Goal: Task Accomplishment & Management: Complete application form

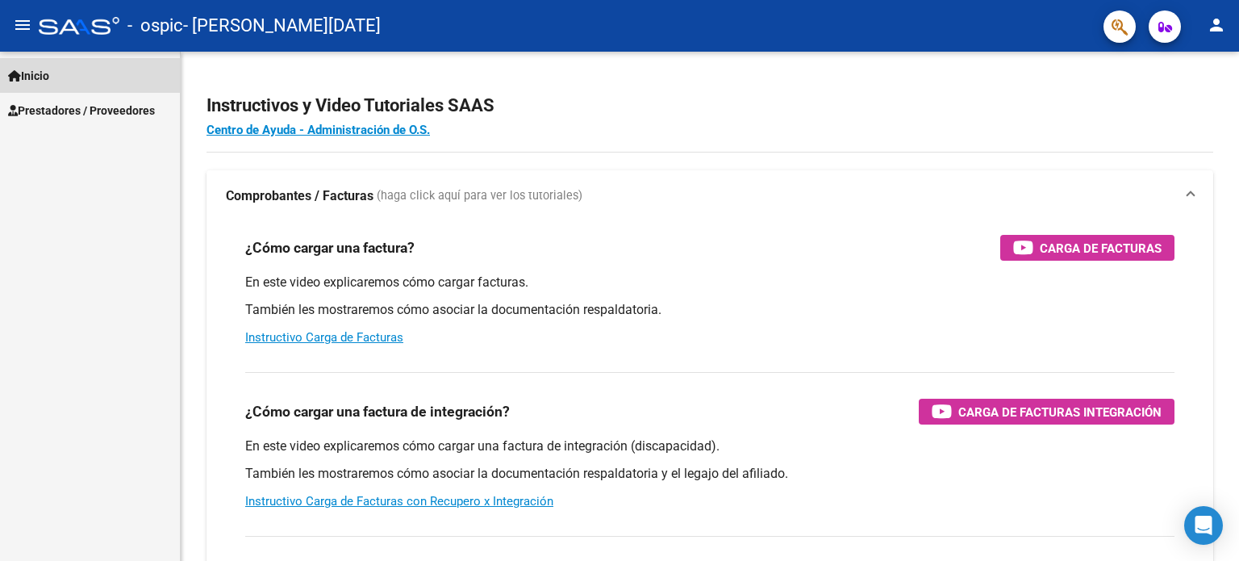
click at [49, 77] on span "Inicio" at bounding box center [28, 76] width 41 height 18
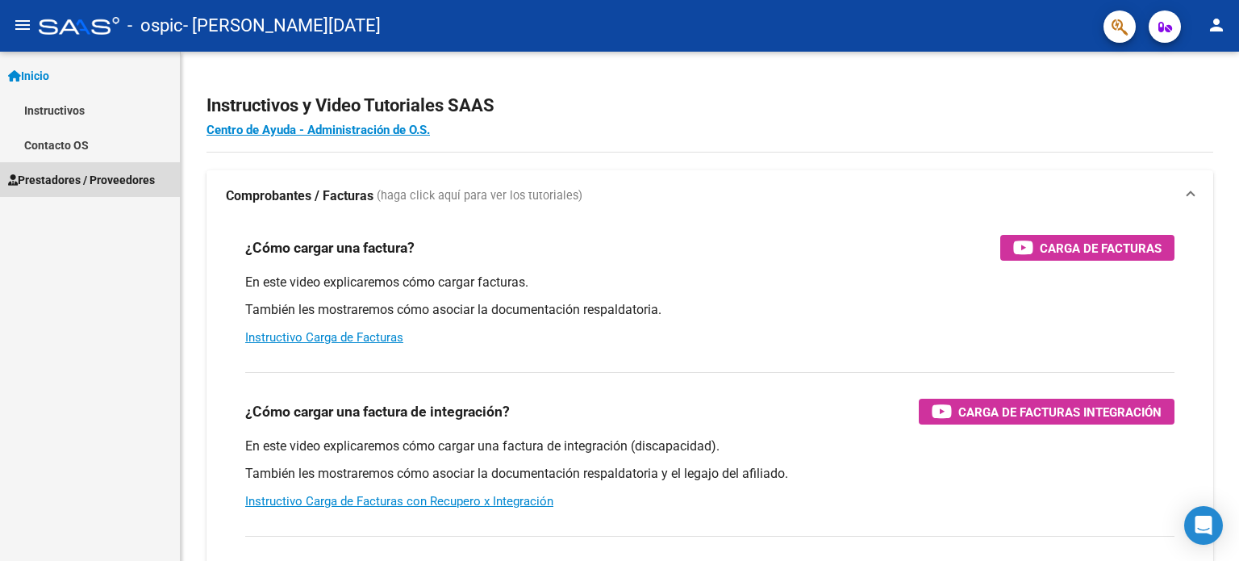
click at [77, 184] on span "Prestadores / Proveedores" at bounding box center [81, 180] width 147 height 18
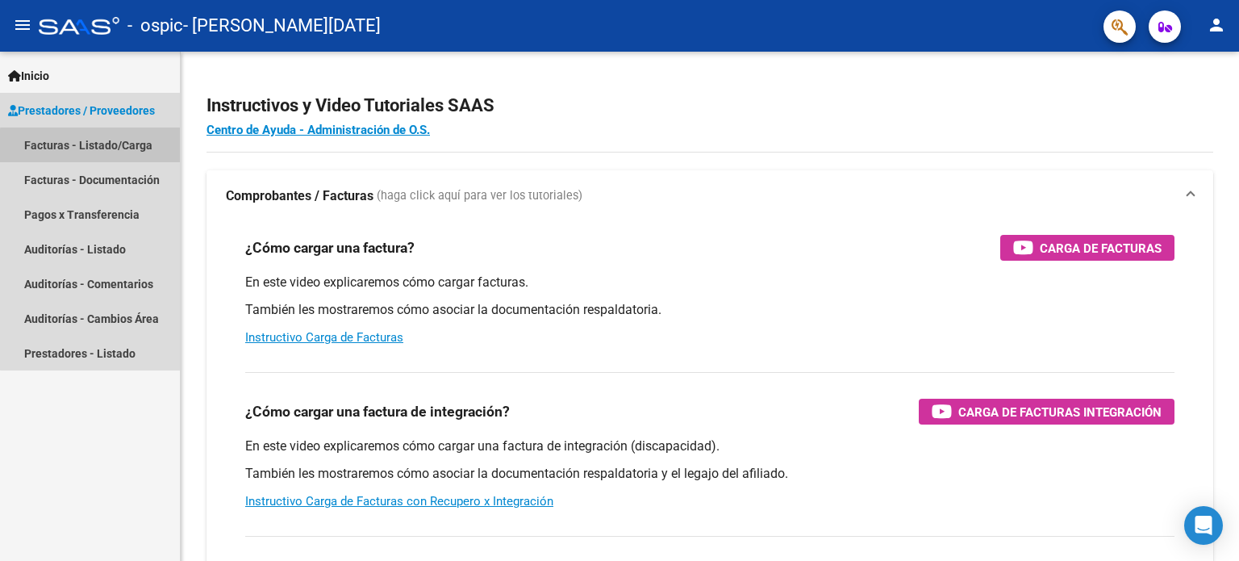
click at [103, 147] on link "Facturas - Listado/Carga" at bounding box center [90, 144] width 180 height 35
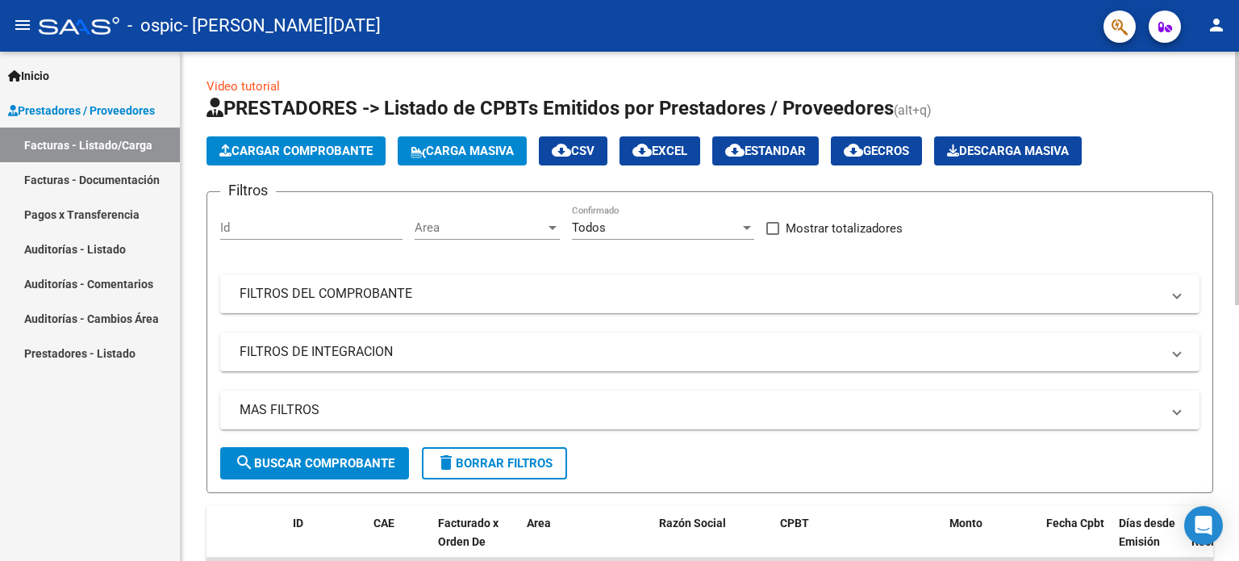
click at [1220, 87] on div "Video tutorial PRESTADORES -> Listado de CPBTs Emitidos por Prestadores / Prove…" at bounding box center [712, 559] width 1062 height 1014
click at [352, 144] on span "Cargar Comprobante" at bounding box center [295, 151] width 153 height 15
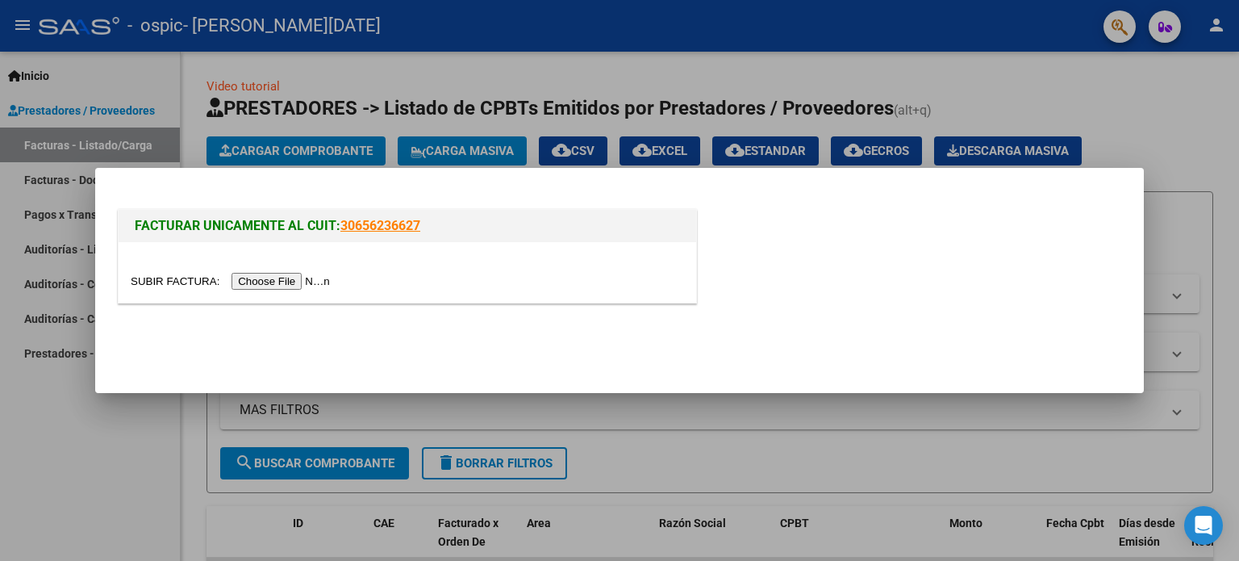
click at [314, 281] on input "file" at bounding box center [233, 281] width 204 height 17
click at [778, 464] on div at bounding box center [619, 280] width 1239 height 561
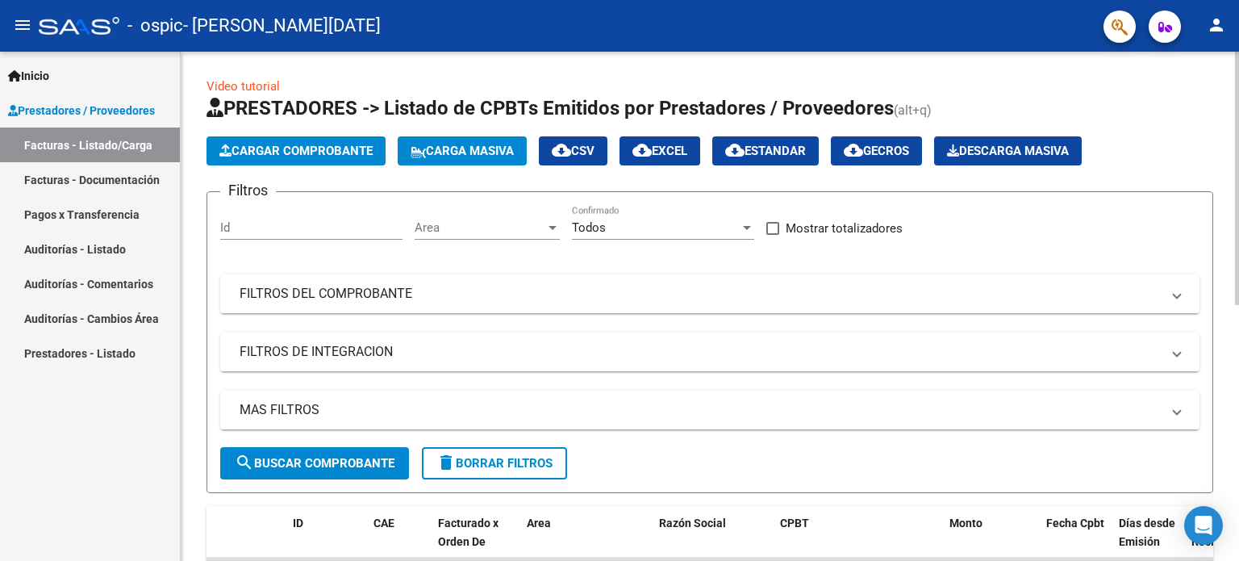
scroll to position [509, 0]
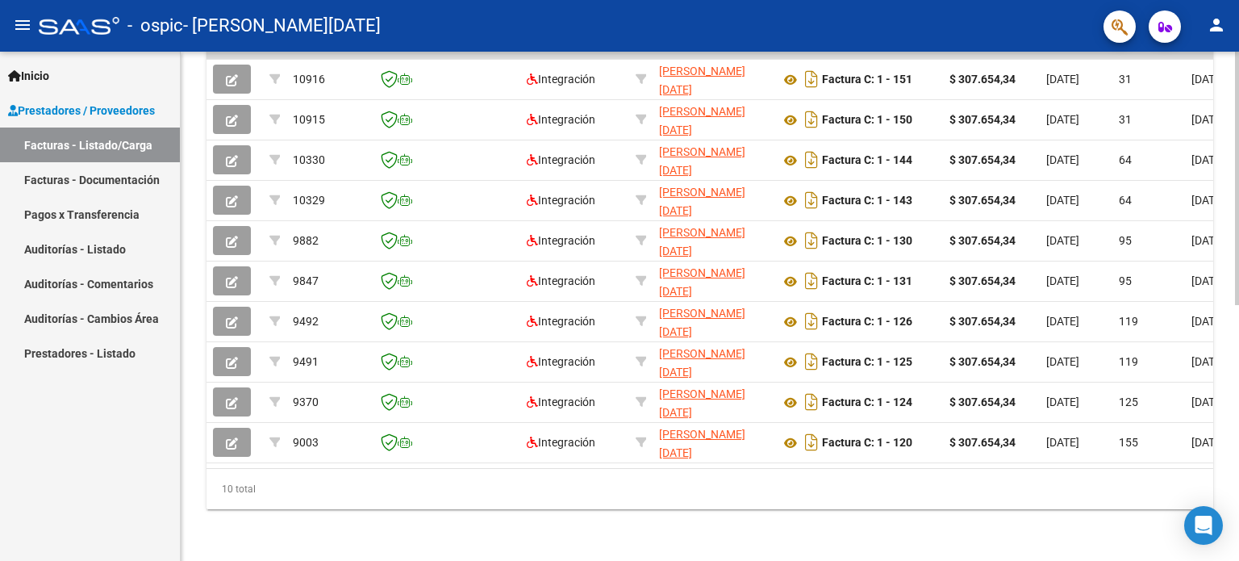
click at [1238, 511] on div at bounding box center [1237, 306] width 4 height 509
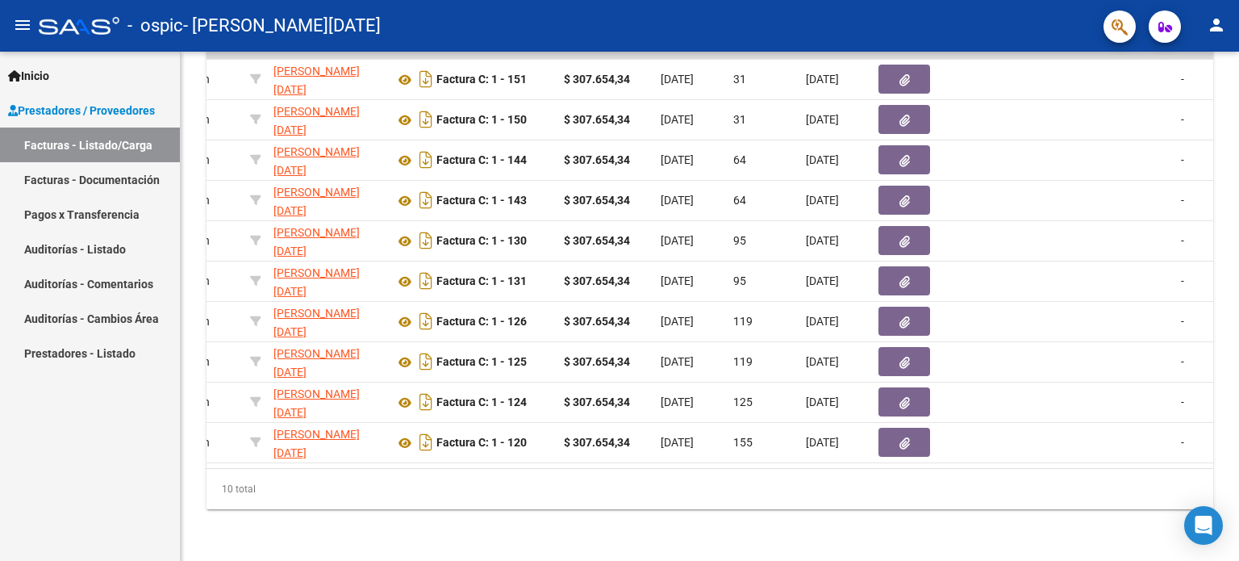
scroll to position [0, 387]
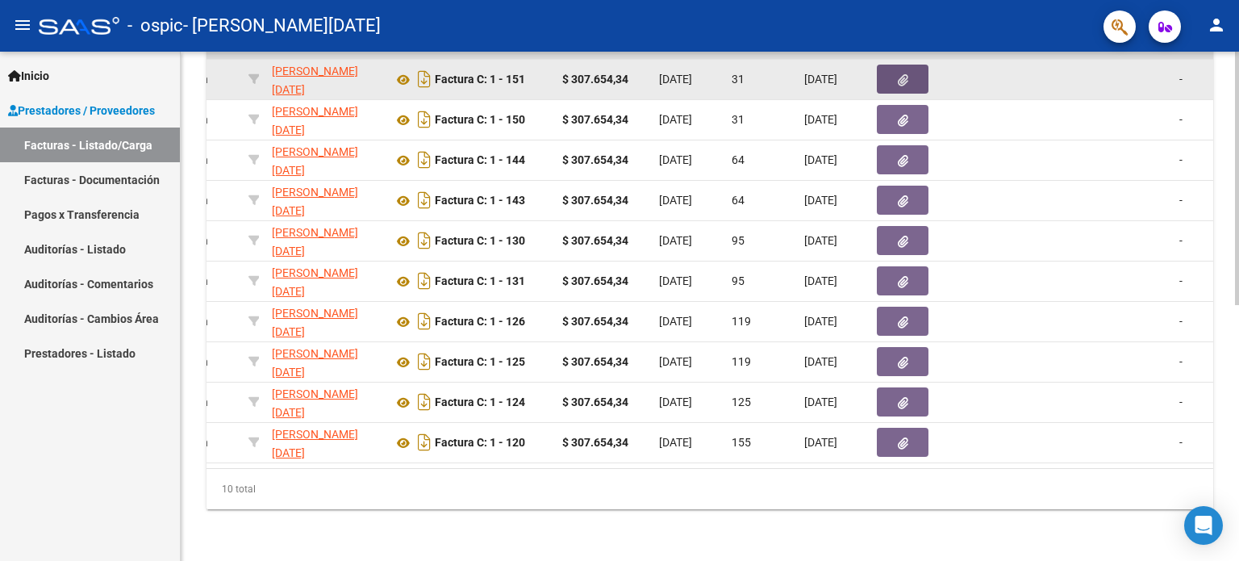
click at [902, 74] on icon "button" at bounding box center [903, 80] width 10 height 12
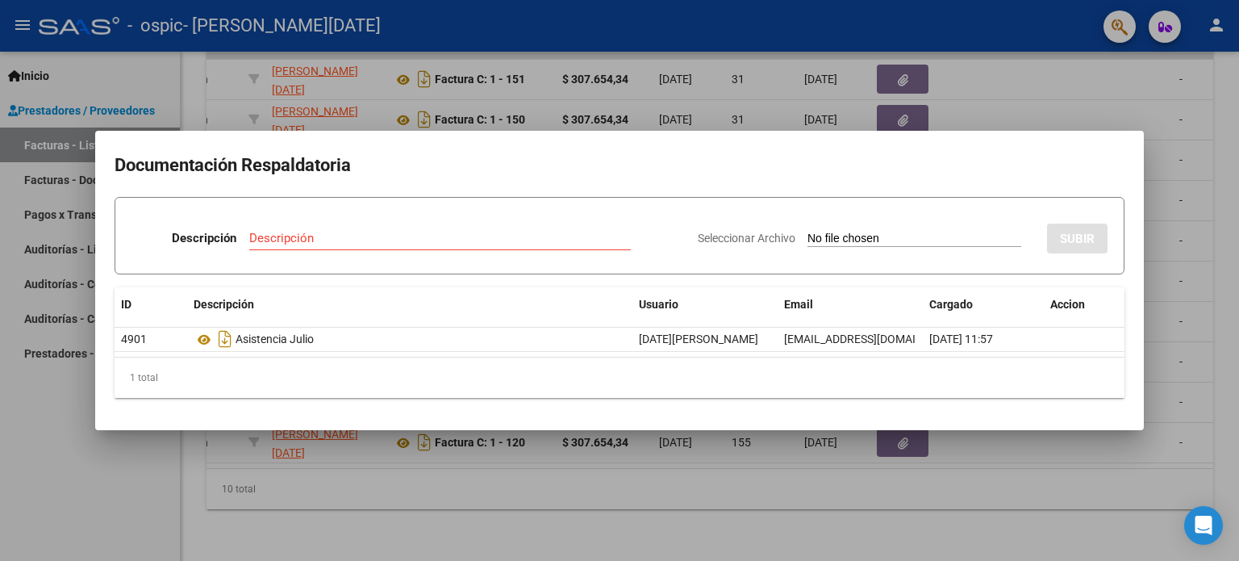
click at [1136, 148] on mat-dialog-container "Documentación Respaldatoria Descripción Descripción Seleccionar Archivo SUBIR I…" at bounding box center [619, 280] width 1049 height 299
click at [905, 120] on div at bounding box center [619, 280] width 1239 height 561
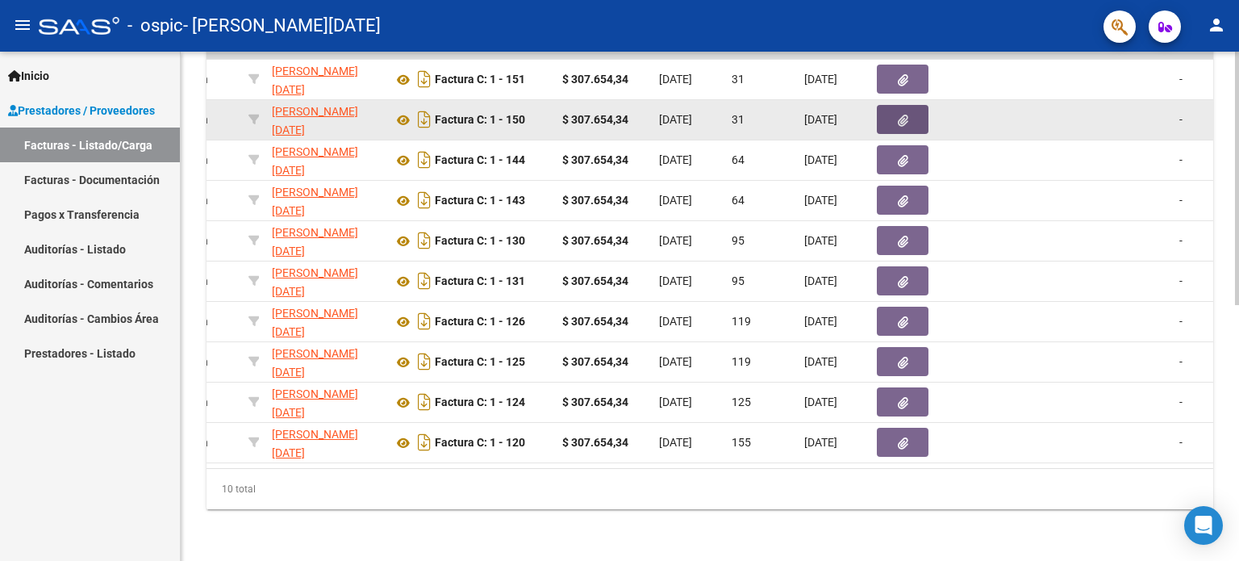
click at [919, 117] on button "button" at bounding box center [903, 119] width 52 height 29
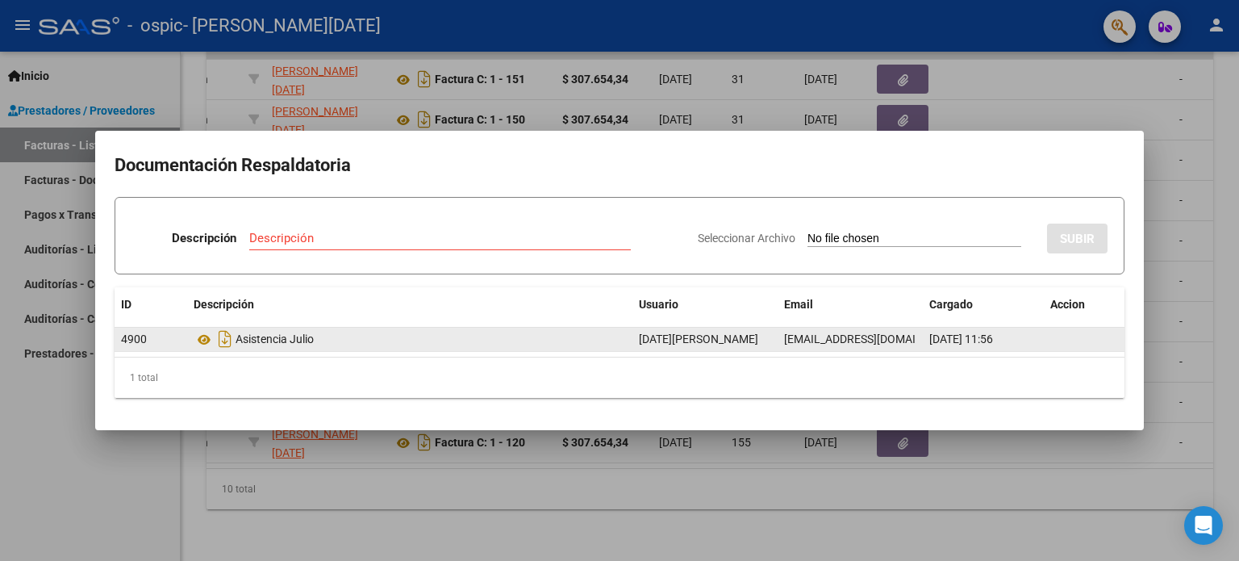
click at [282, 331] on div "Asistencia Julio" at bounding box center [410, 339] width 432 height 26
click at [220, 338] on icon "Descargar documento" at bounding box center [225, 339] width 21 height 26
click at [208, 340] on icon at bounding box center [204, 339] width 21 height 19
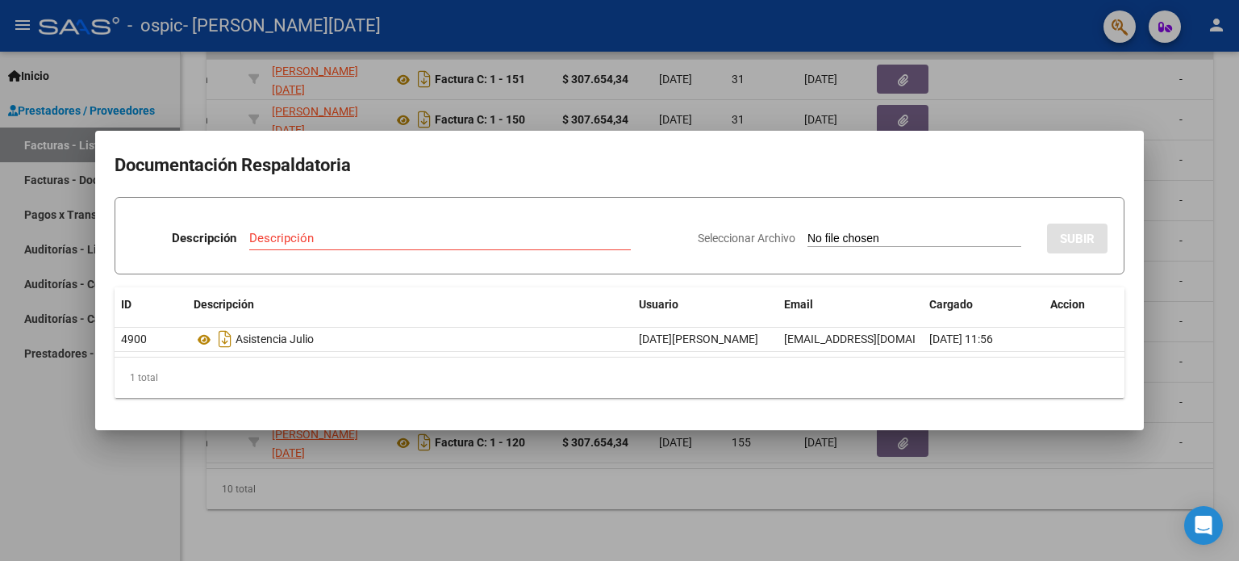
click at [1199, 177] on div at bounding box center [619, 280] width 1239 height 561
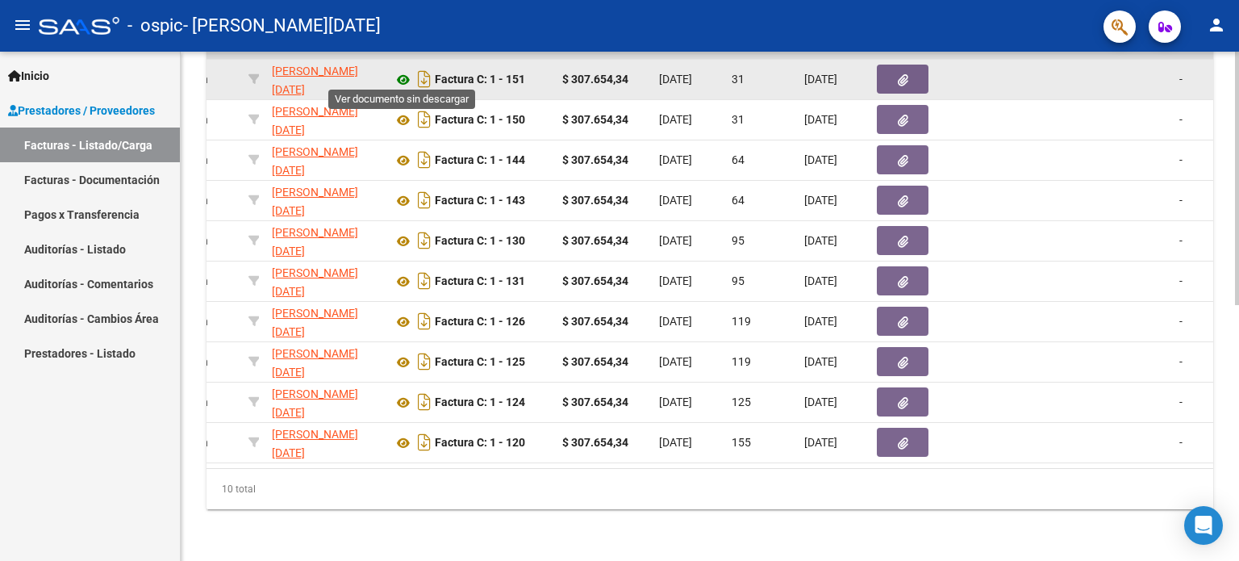
click at [400, 73] on icon at bounding box center [403, 79] width 21 height 19
click at [409, 73] on icon at bounding box center [403, 79] width 21 height 19
click at [400, 70] on icon at bounding box center [403, 79] width 21 height 19
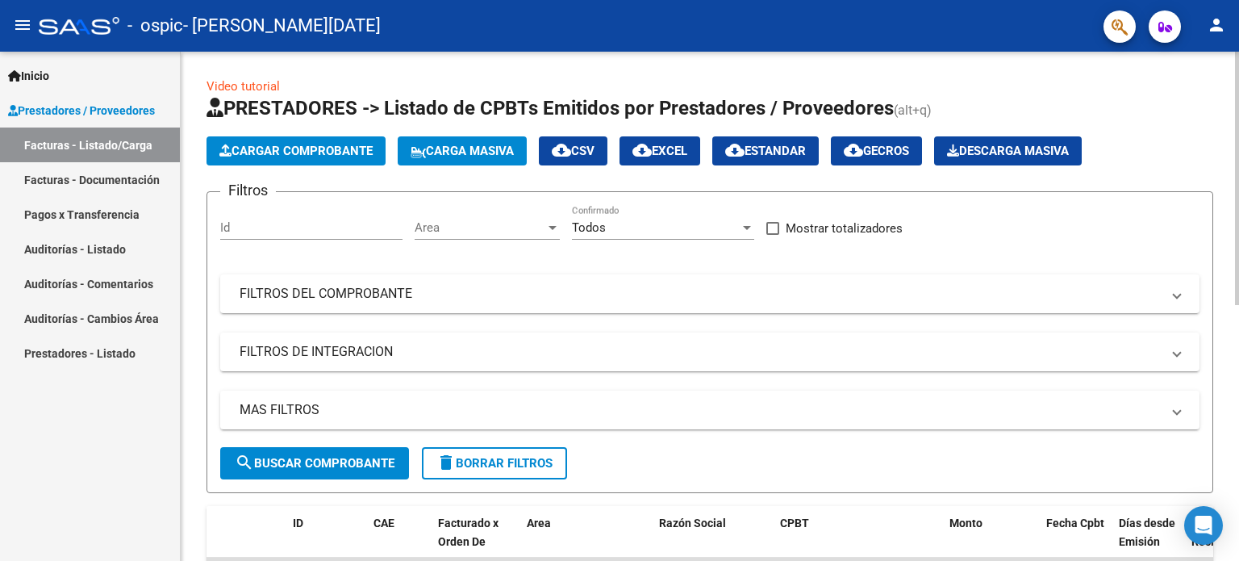
scroll to position [0, 0]
click at [313, 144] on span "Cargar Comprobante" at bounding box center [295, 151] width 153 height 15
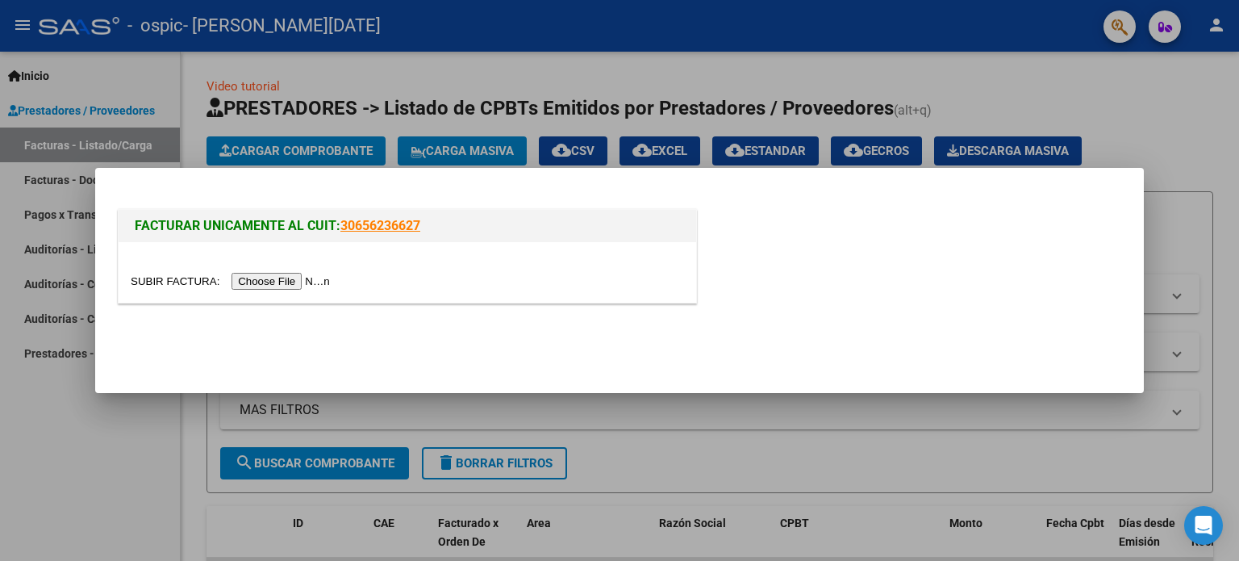
click at [284, 288] on input "file" at bounding box center [233, 281] width 204 height 17
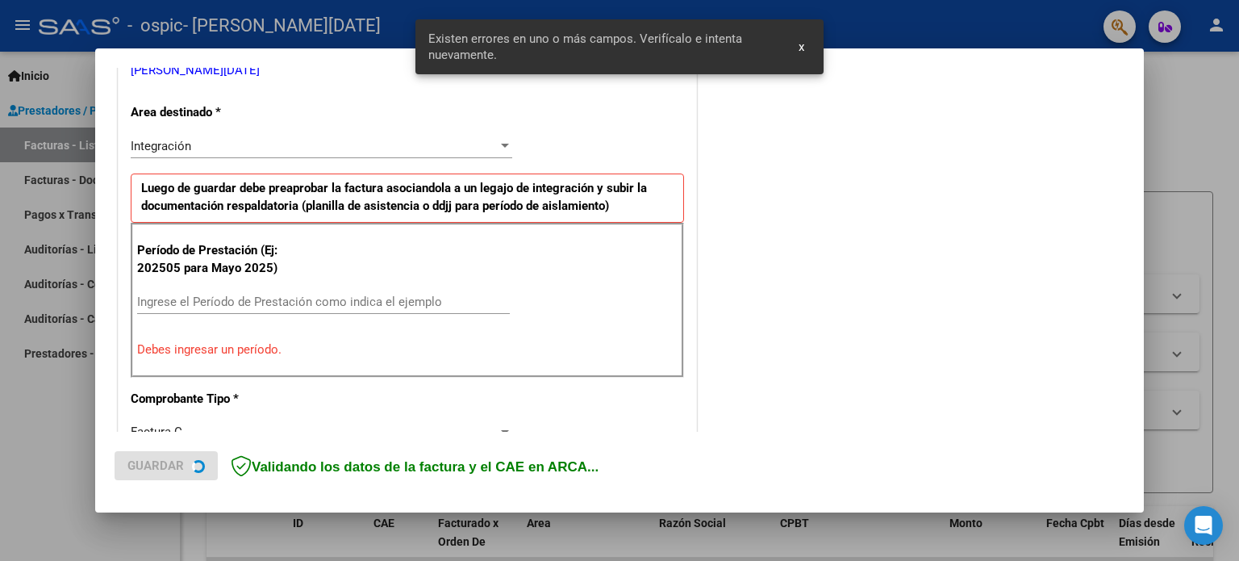
scroll to position [377, 0]
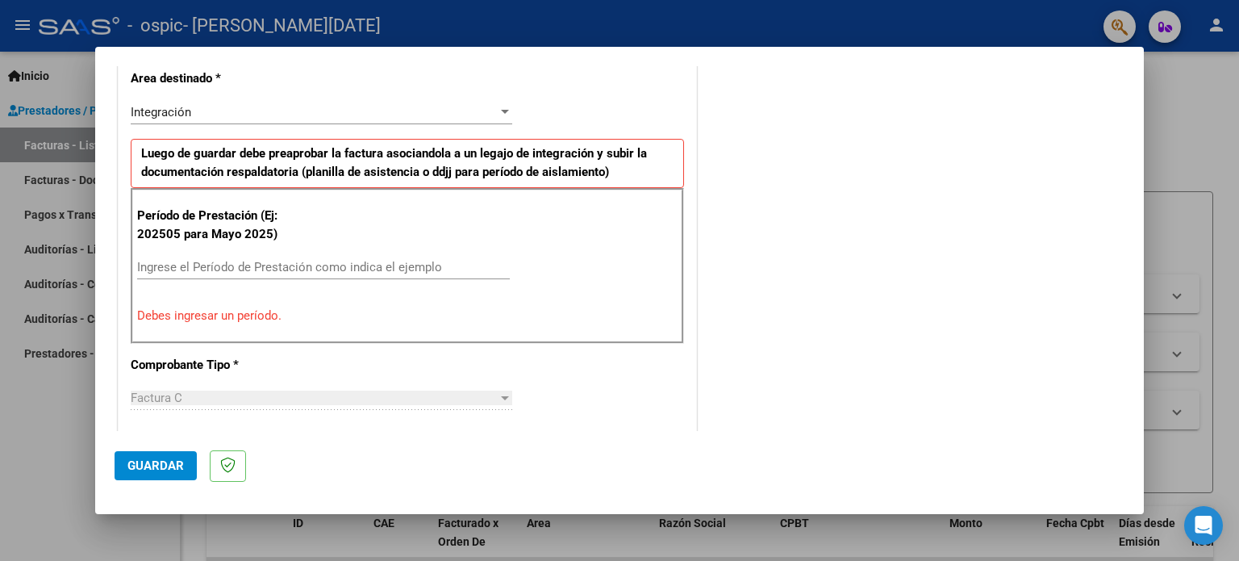
click at [394, 263] on input "Ingrese el Período de Prestación como indica el ejemplo" at bounding box center [323, 267] width 373 height 15
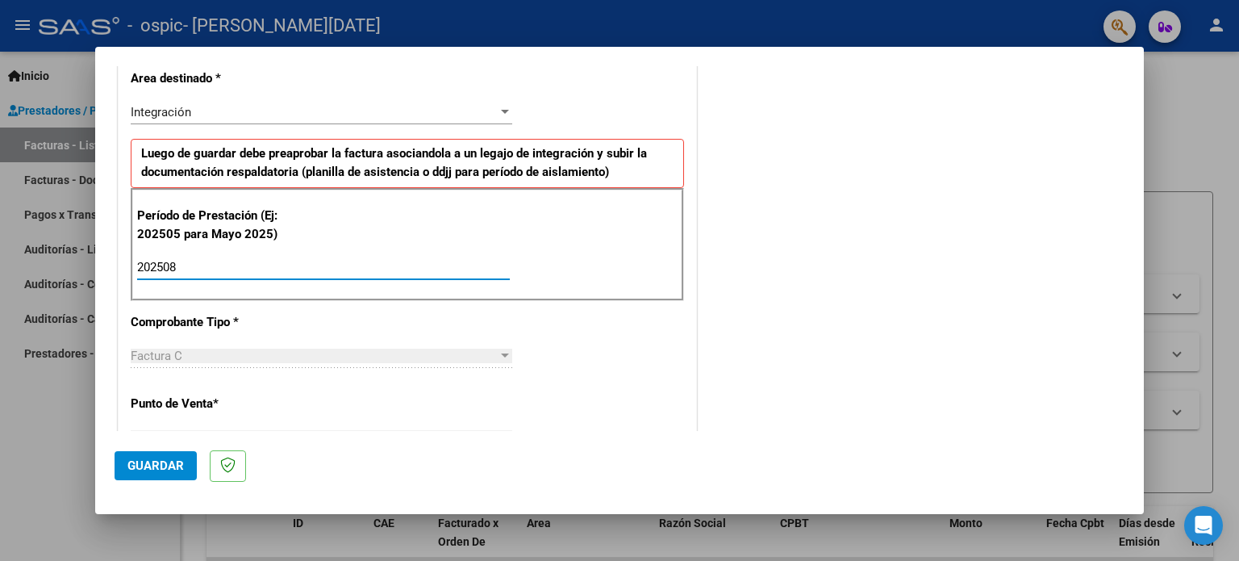
type input "202508"
click at [182, 459] on span "Guardar" at bounding box center [155, 465] width 56 height 15
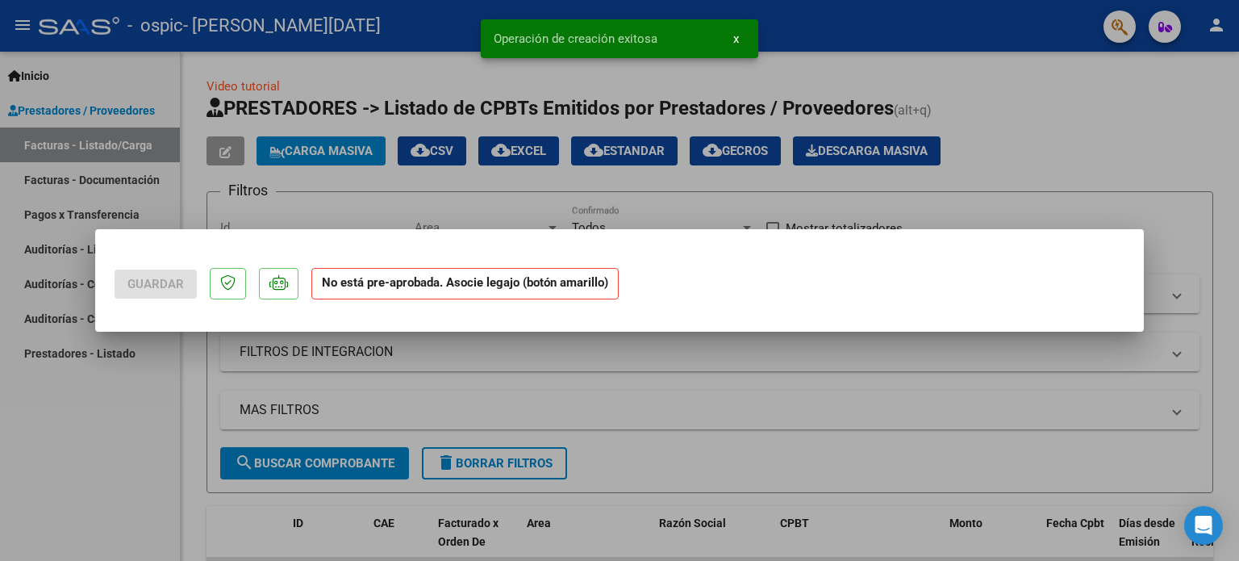
scroll to position [0, 0]
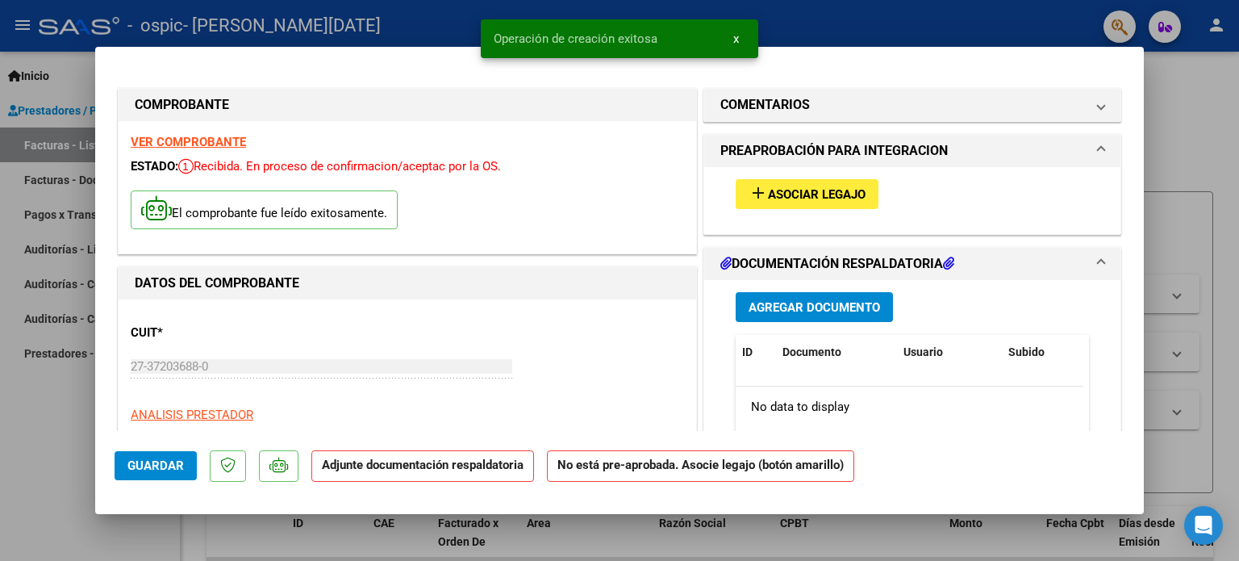
click at [772, 301] on span "Agregar Documento" at bounding box center [813, 307] width 131 height 15
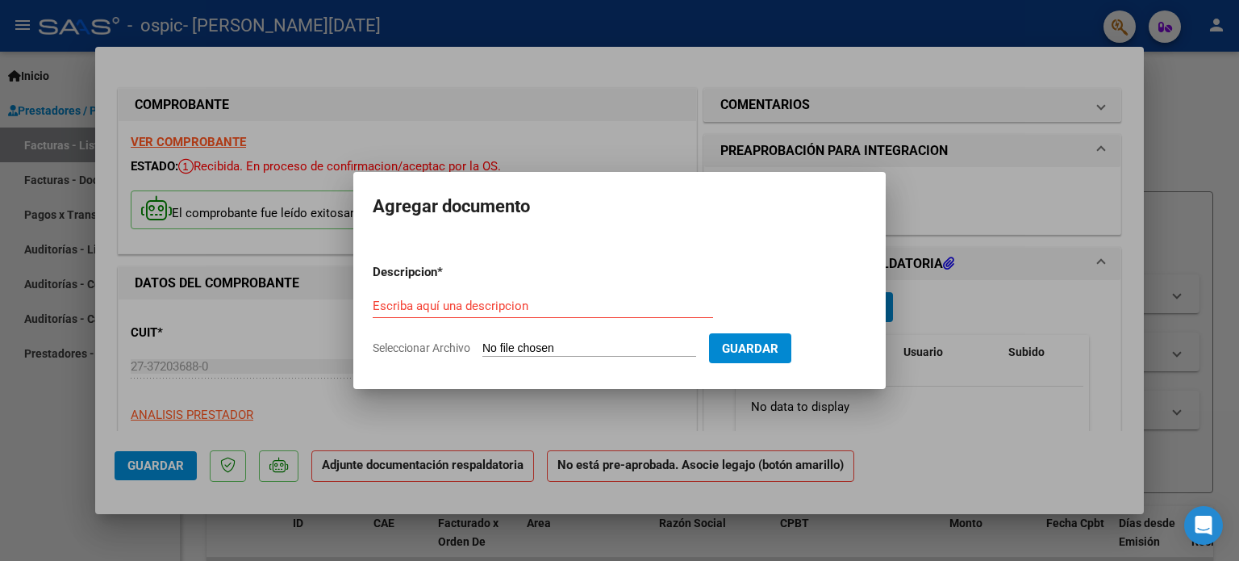
click at [545, 347] on input "Seleccionar Archivo" at bounding box center [589, 348] width 214 height 15
type input "C:\fakepath\asis tiana.jpg"
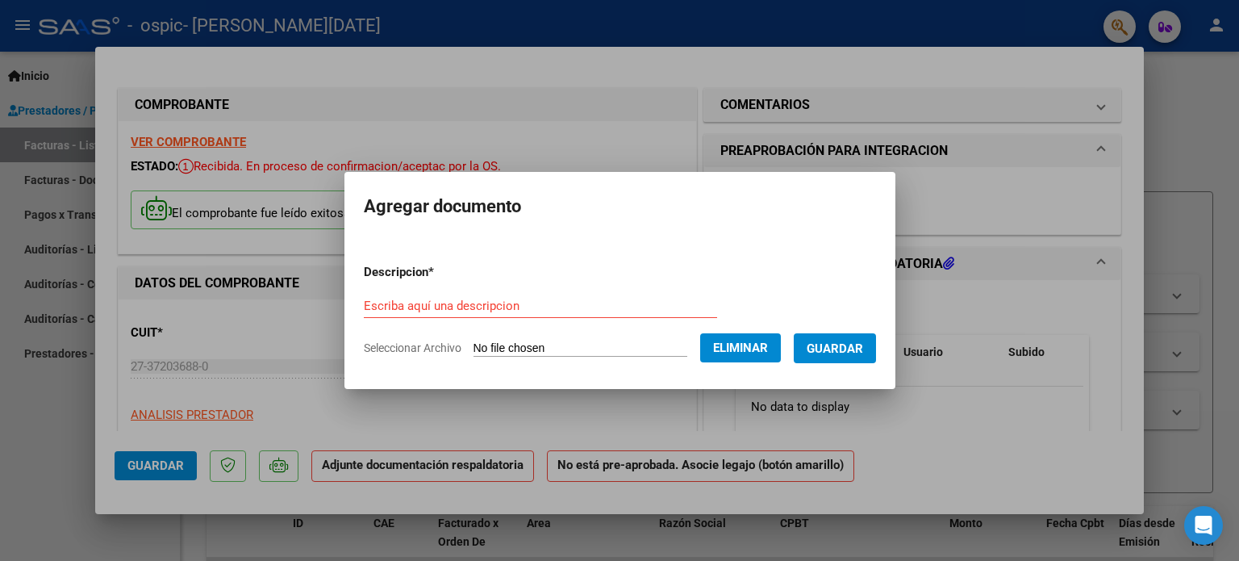
drag, startPoint x: 623, startPoint y: 283, endPoint x: 572, endPoint y: 306, distance: 55.9
click at [572, 306] on form "Descripcion * Escriba aquí una descripcion Seleccionar Archivo Eliminar Guardar" at bounding box center [620, 310] width 512 height 118
click at [572, 306] on input "Escriba aquí una descripcion" at bounding box center [540, 305] width 353 height 15
type input "asistencia agosto"
click at [848, 345] on span "Guardar" at bounding box center [835, 348] width 56 height 15
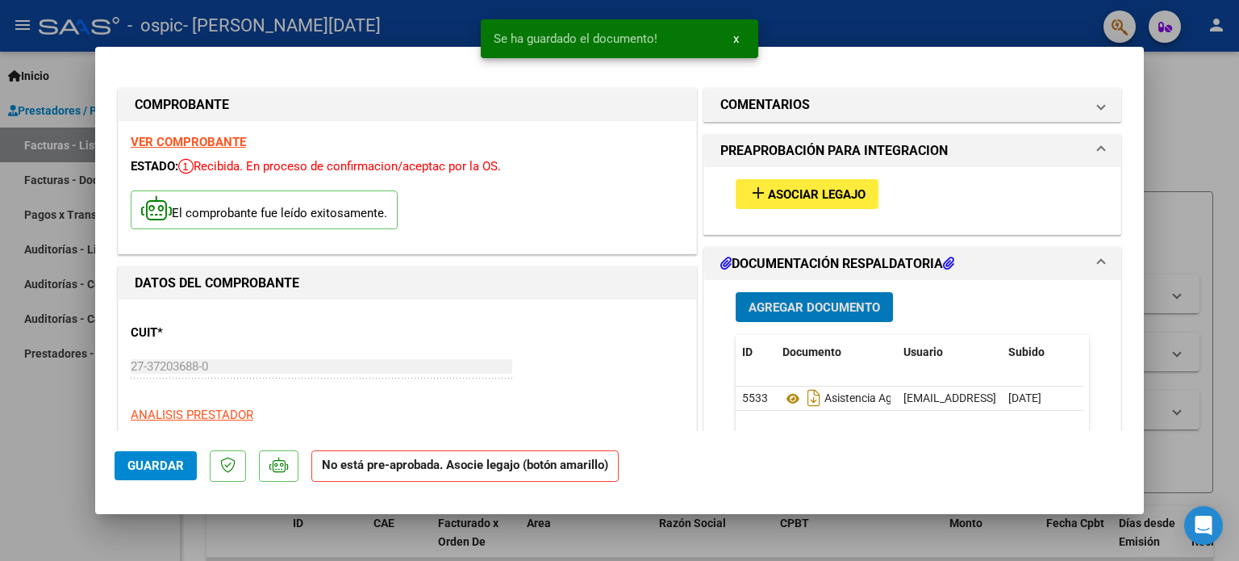
click at [800, 190] on span "Asociar Legajo" at bounding box center [817, 194] width 98 height 15
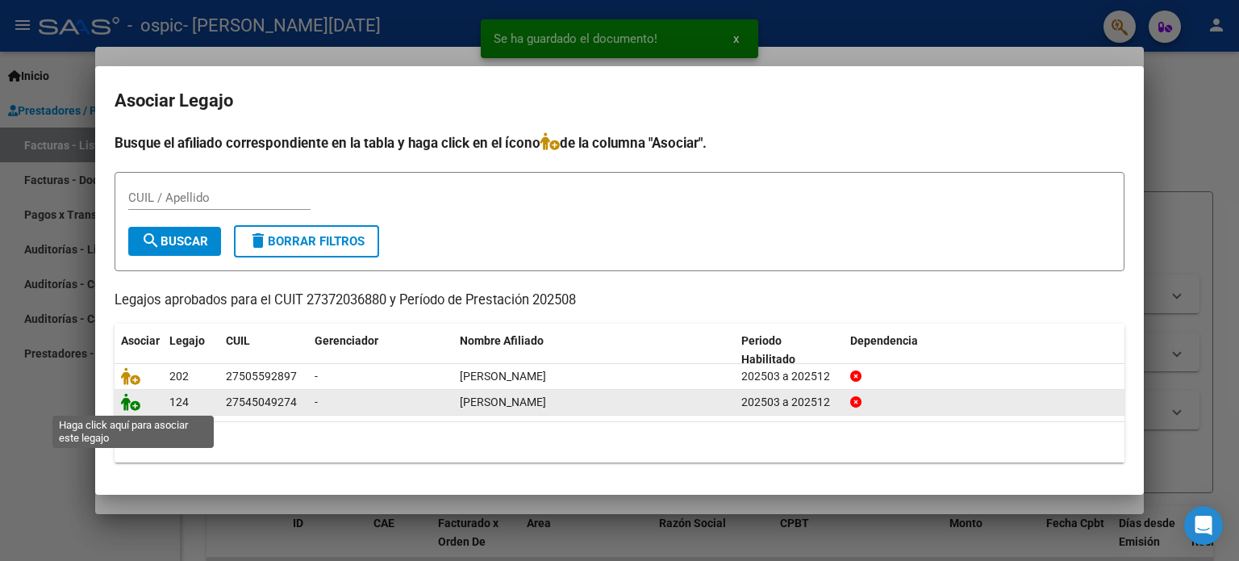
click at [125, 402] on icon at bounding box center [130, 402] width 19 height 18
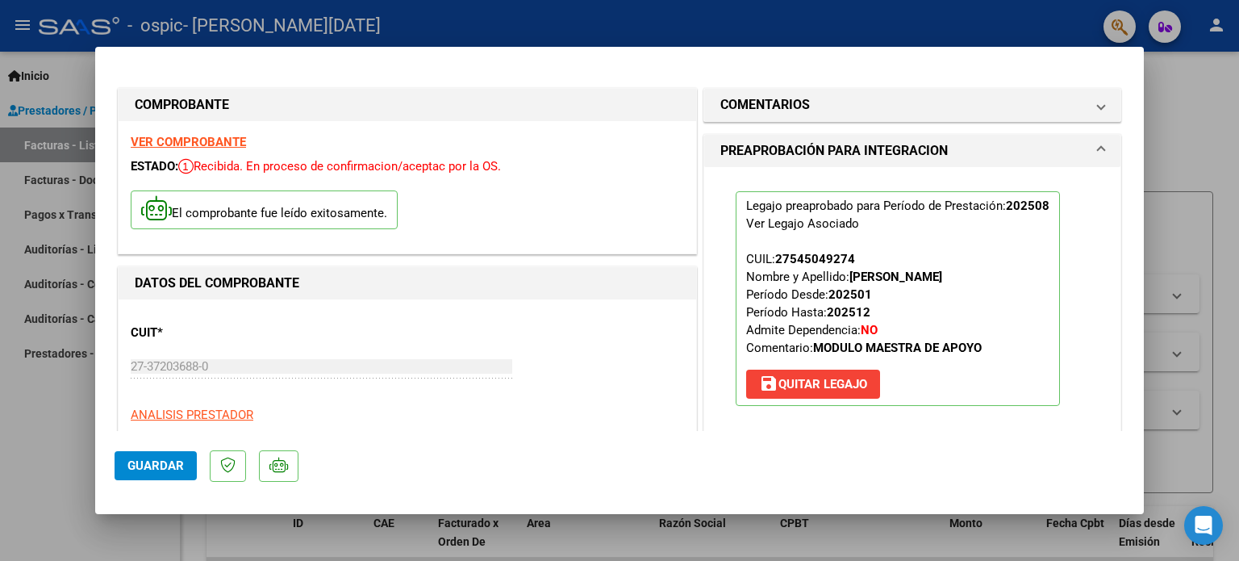
click at [132, 467] on span "Guardar" at bounding box center [155, 465] width 56 height 15
click at [1180, 90] on div at bounding box center [619, 280] width 1239 height 561
type input "$ 0,00"
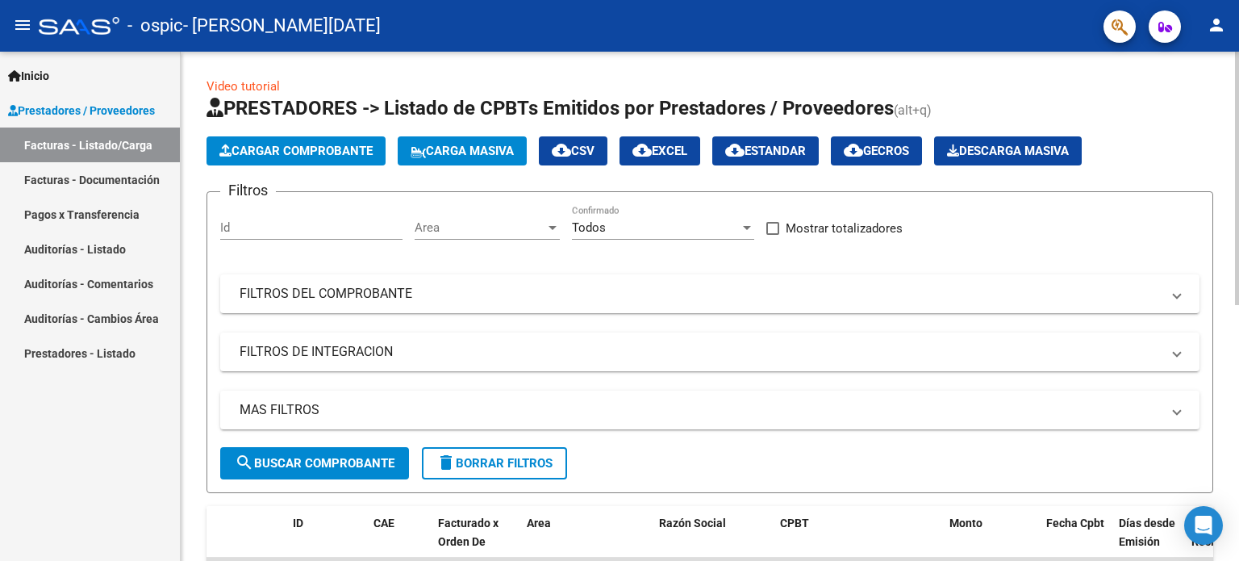
scroll to position [509, 0]
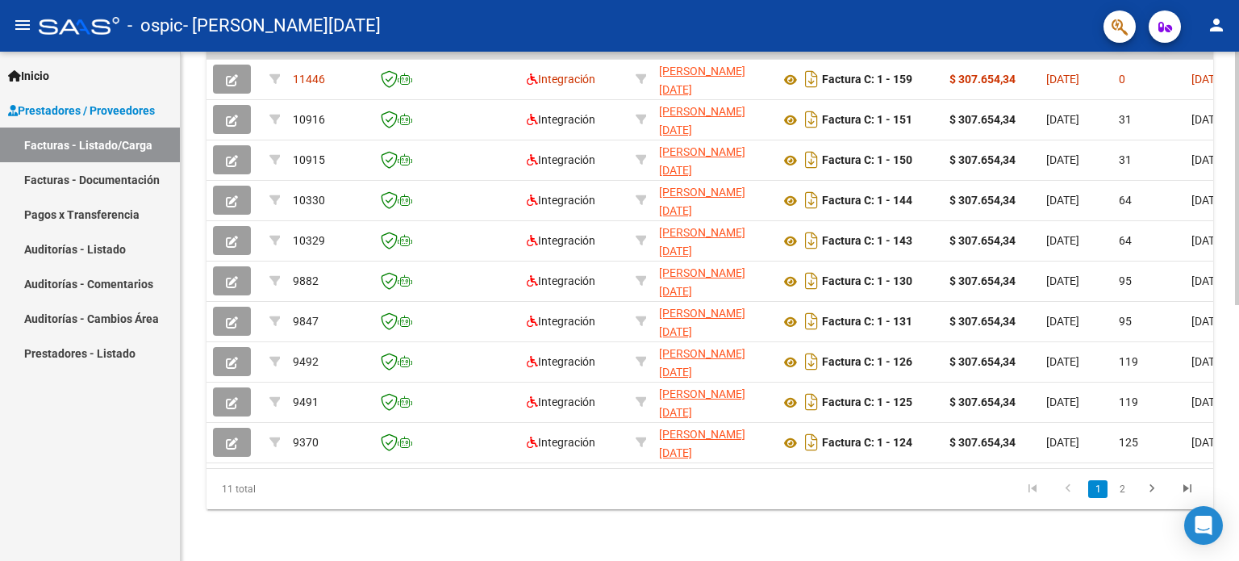
click at [1238, 491] on div at bounding box center [1237, 306] width 4 height 509
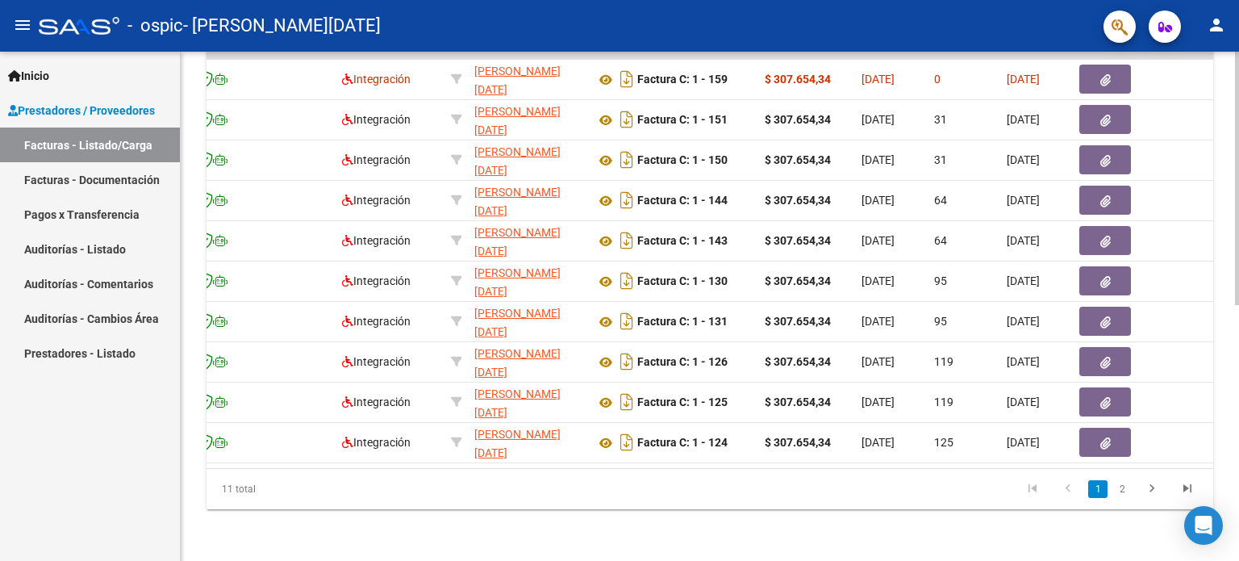
scroll to position [0, 194]
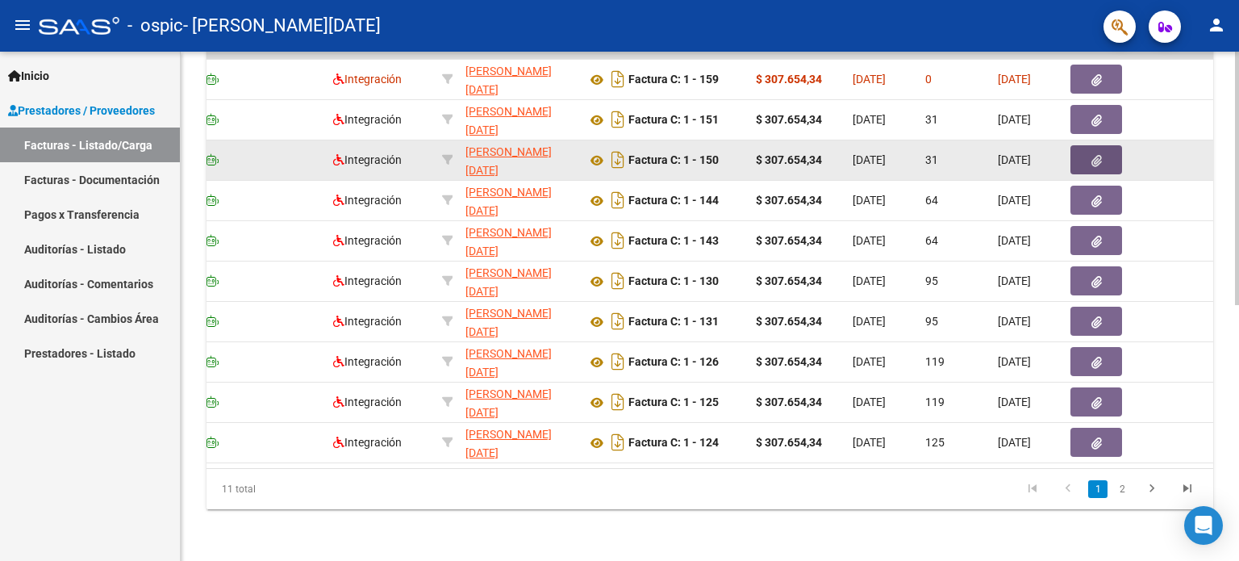
click at [1102, 156] on button "button" at bounding box center [1096, 159] width 52 height 29
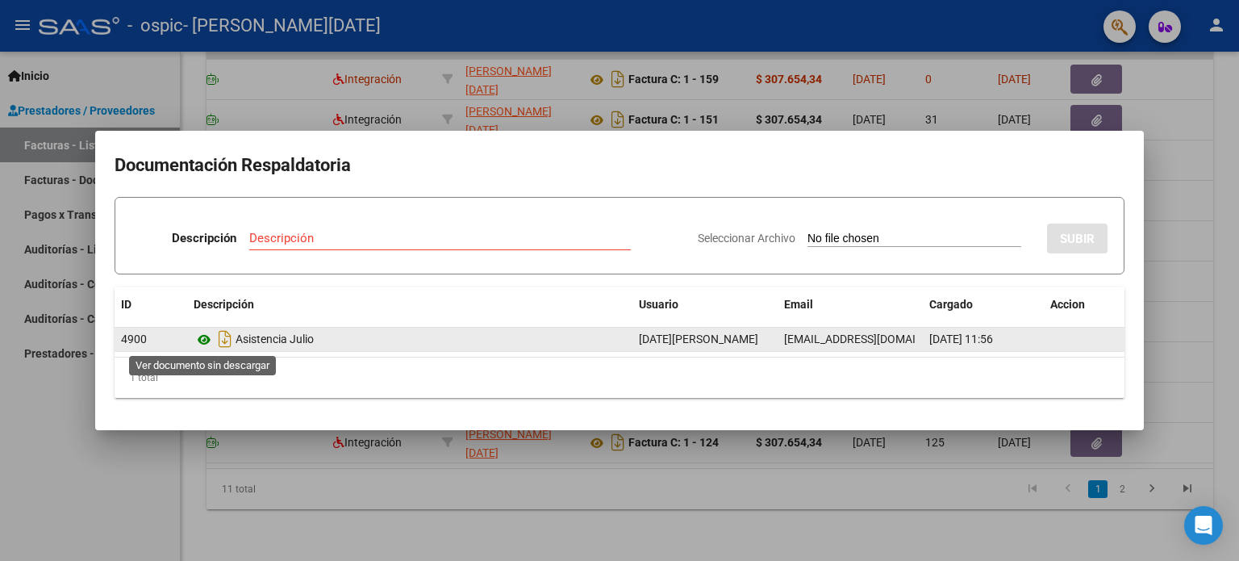
click at [196, 343] on icon at bounding box center [204, 339] width 21 height 19
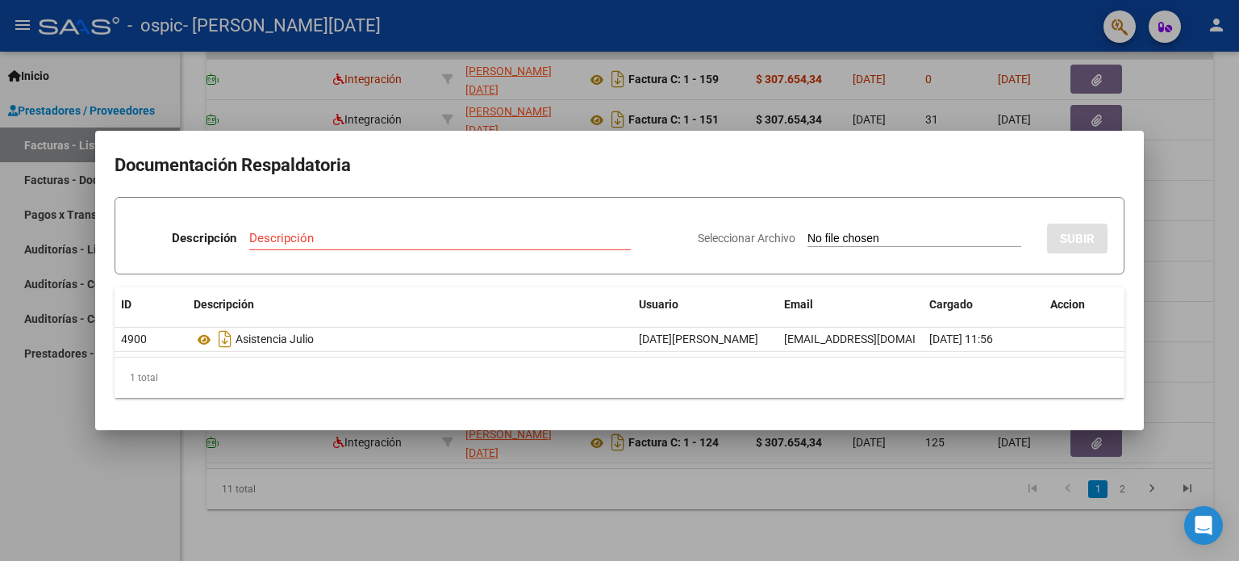
click at [1219, 201] on div at bounding box center [619, 280] width 1239 height 561
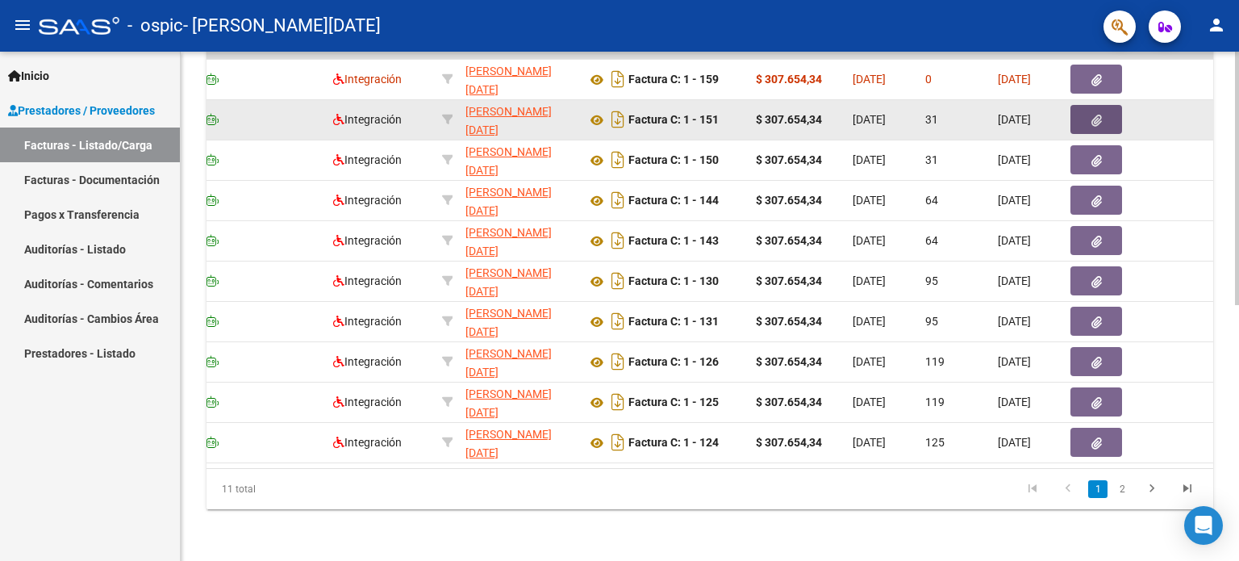
click at [1097, 115] on icon "button" at bounding box center [1096, 121] width 10 height 12
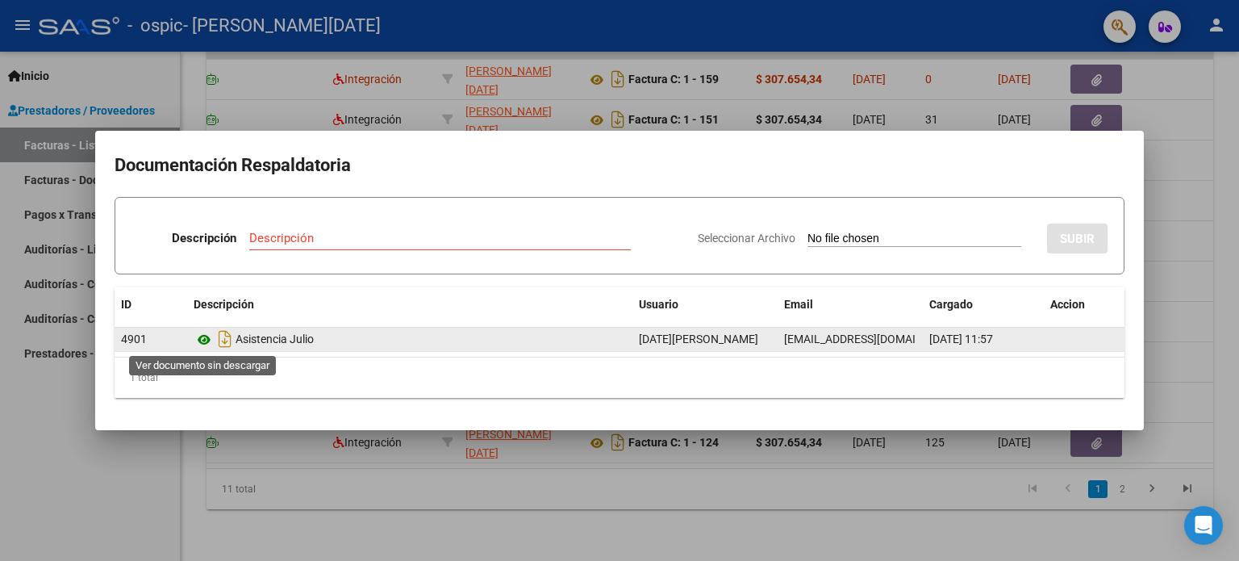
click at [198, 338] on icon at bounding box center [204, 339] width 21 height 19
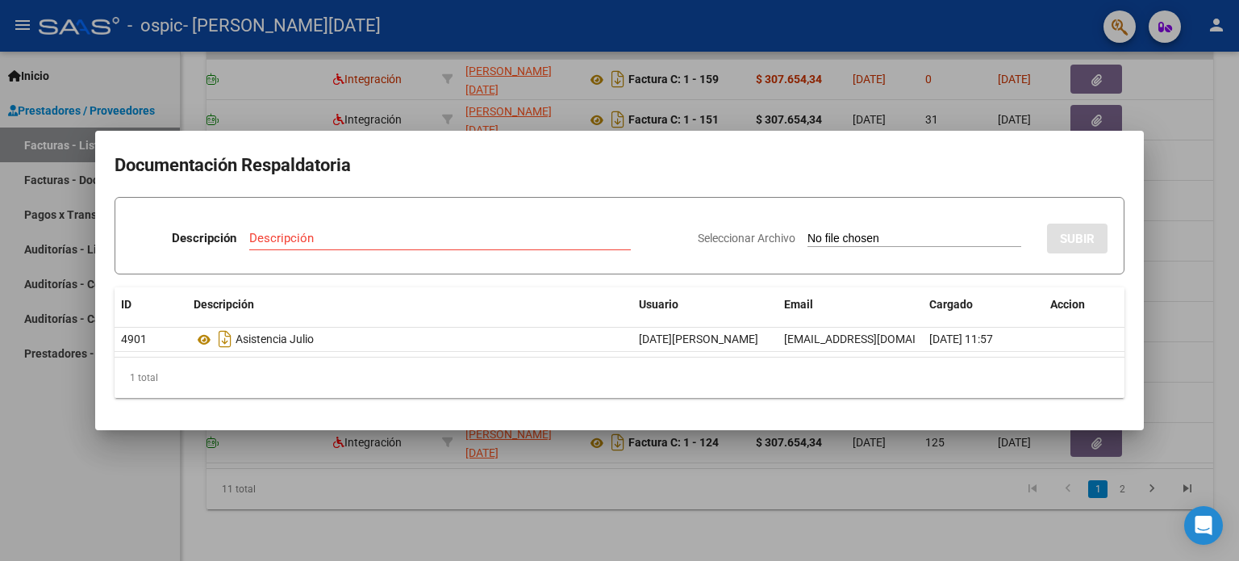
click at [1194, 317] on div at bounding box center [619, 280] width 1239 height 561
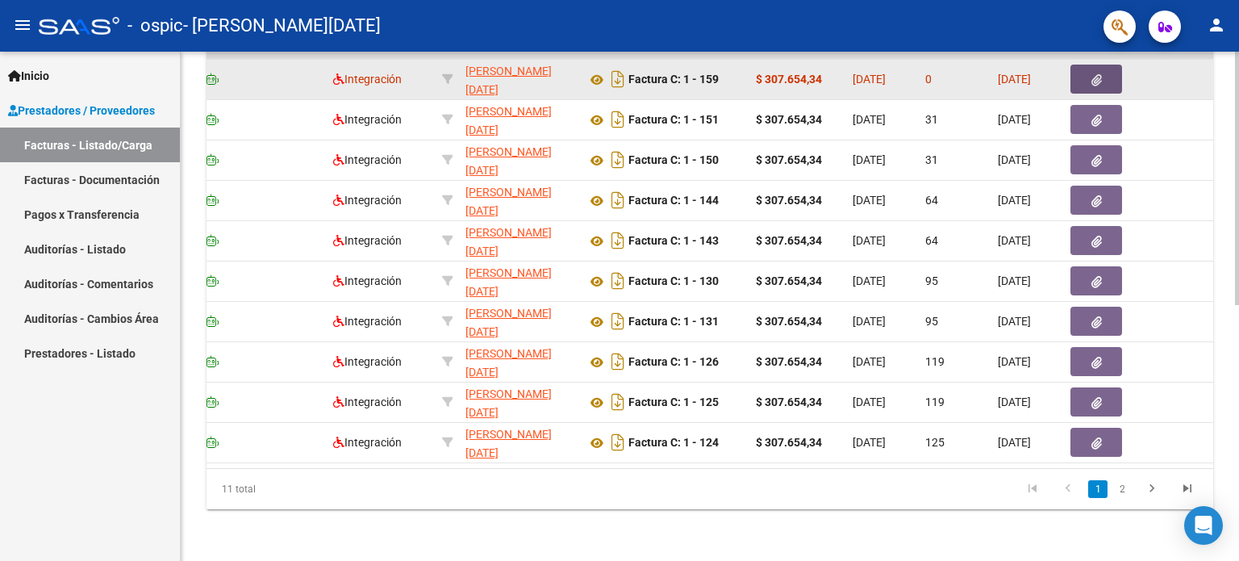
click at [1091, 74] on icon "button" at bounding box center [1096, 80] width 10 height 12
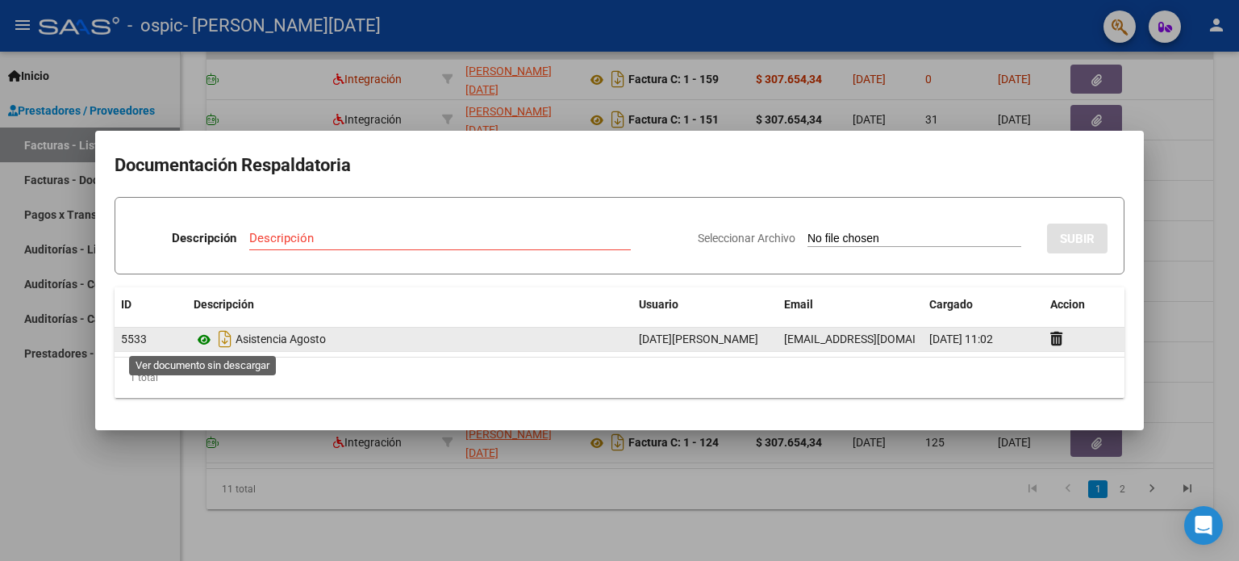
click at [203, 335] on icon at bounding box center [204, 339] width 21 height 19
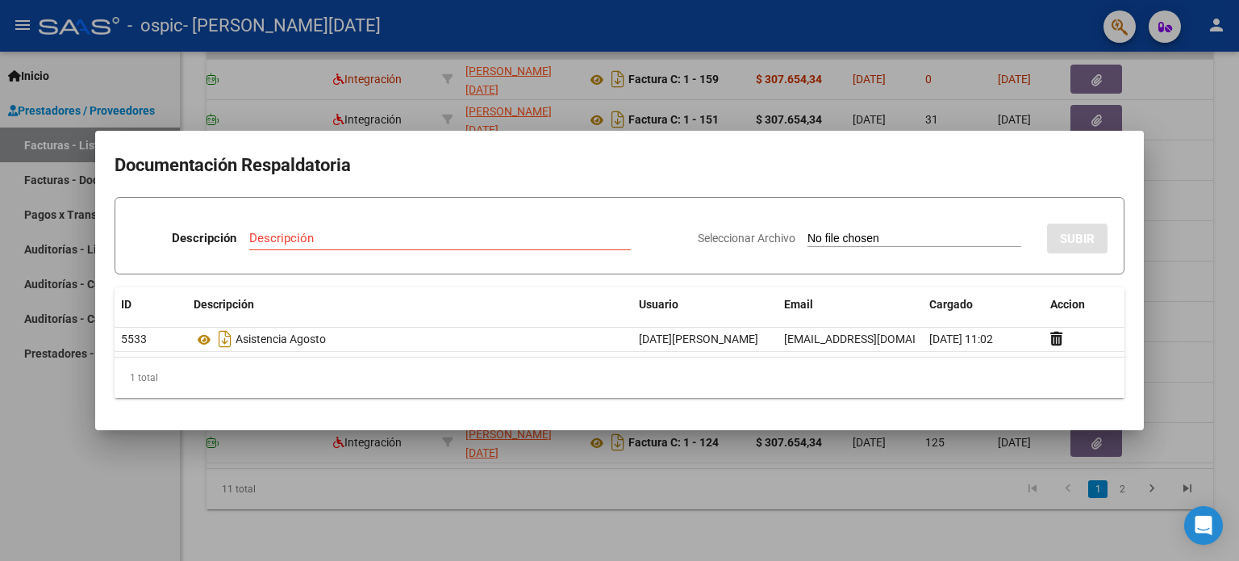
click at [1164, 266] on div at bounding box center [619, 280] width 1239 height 561
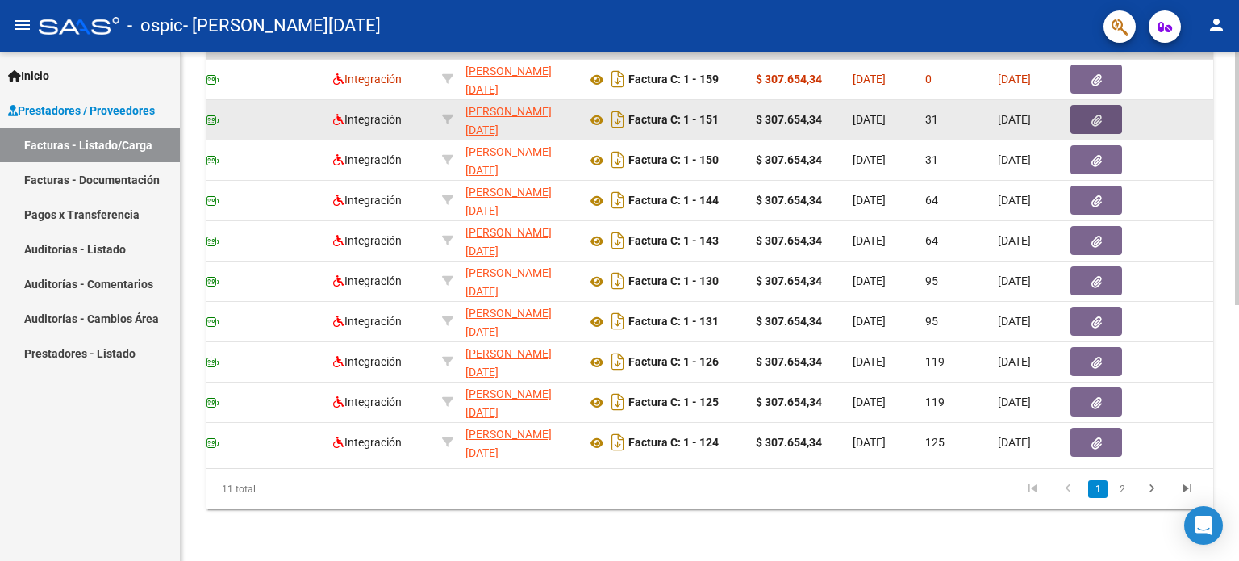
click at [1109, 109] on button "button" at bounding box center [1096, 119] width 52 height 29
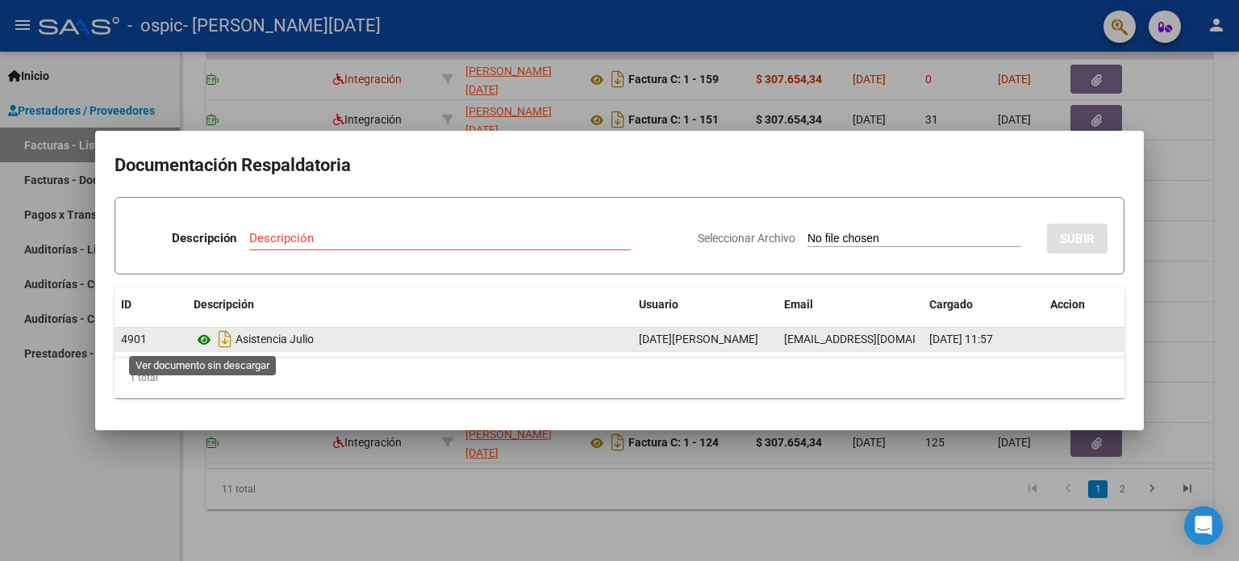
click at [202, 347] on icon at bounding box center [204, 339] width 21 height 19
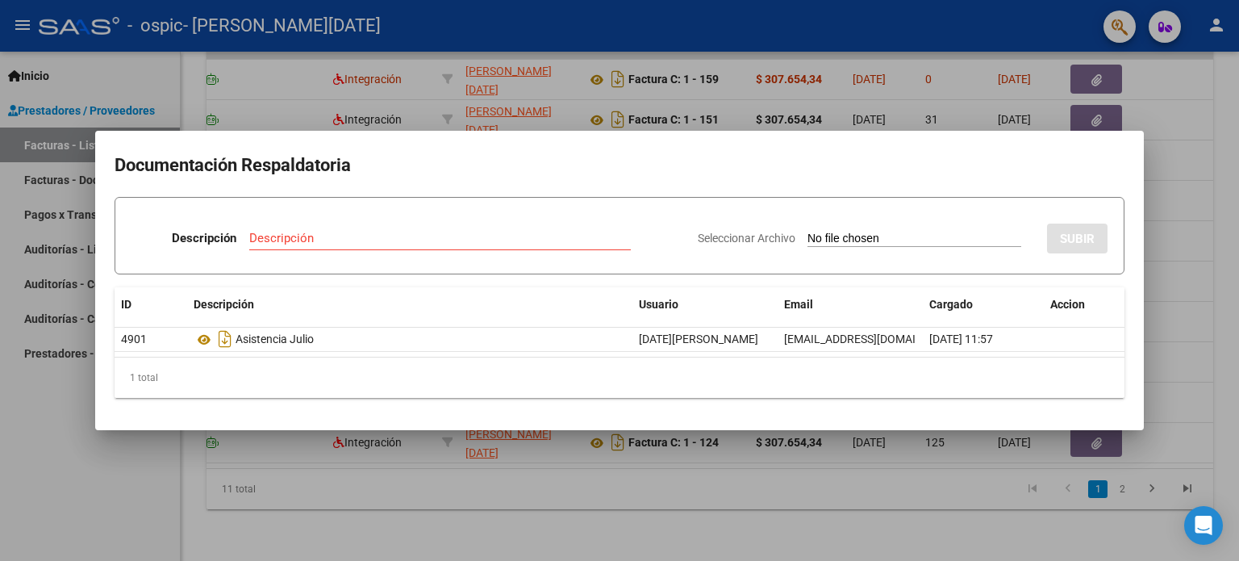
click at [1169, 206] on div at bounding box center [619, 280] width 1239 height 561
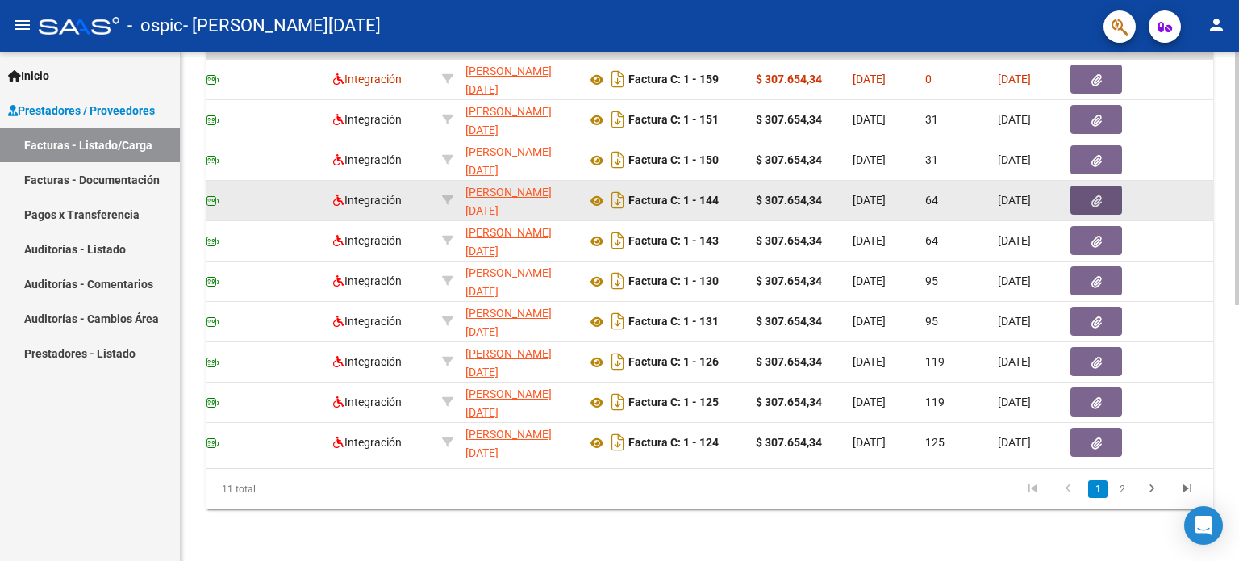
click at [1110, 189] on button "button" at bounding box center [1096, 200] width 52 height 29
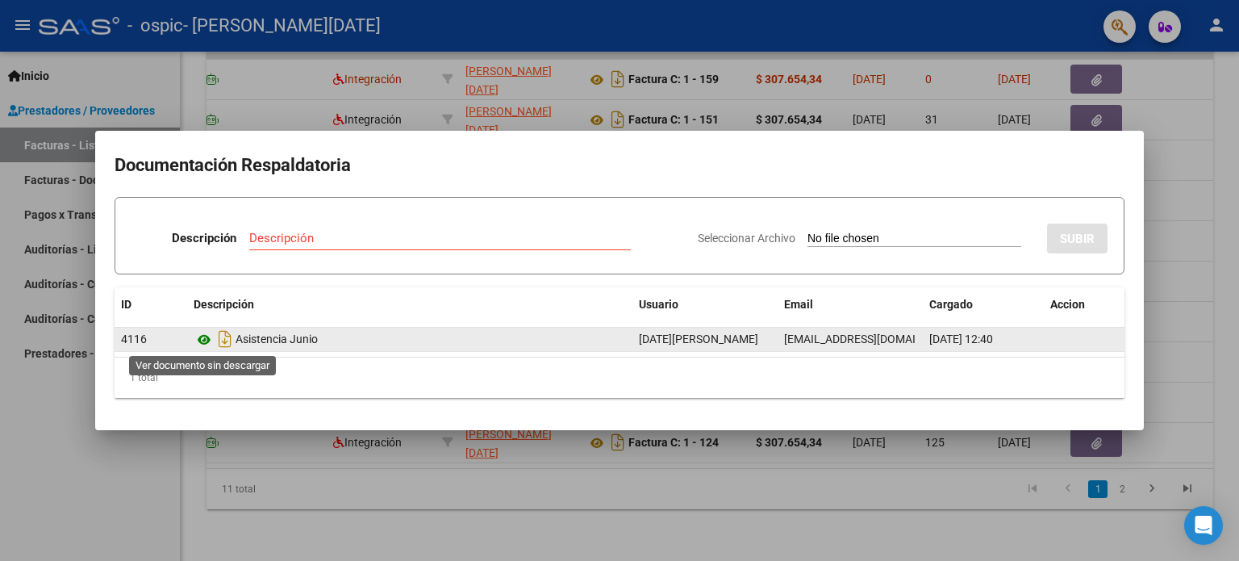
click at [207, 342] on icon at bounding box center [204, 339] width 21 height 19
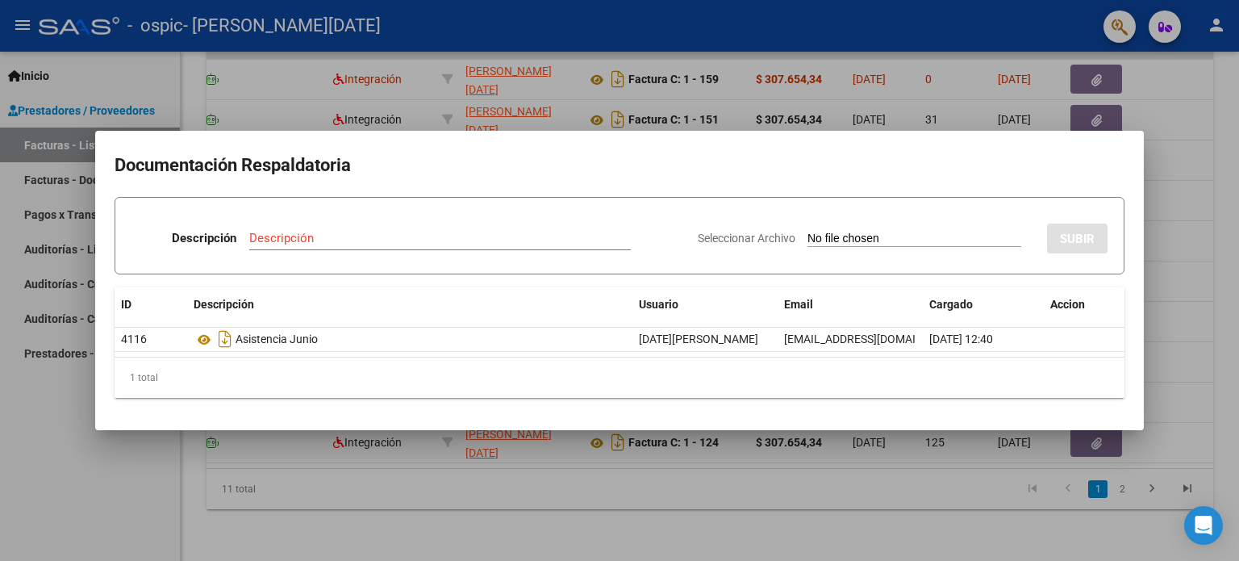
click at [1220, 183] on div at bounding box center [619, 280] width 1239 height 561
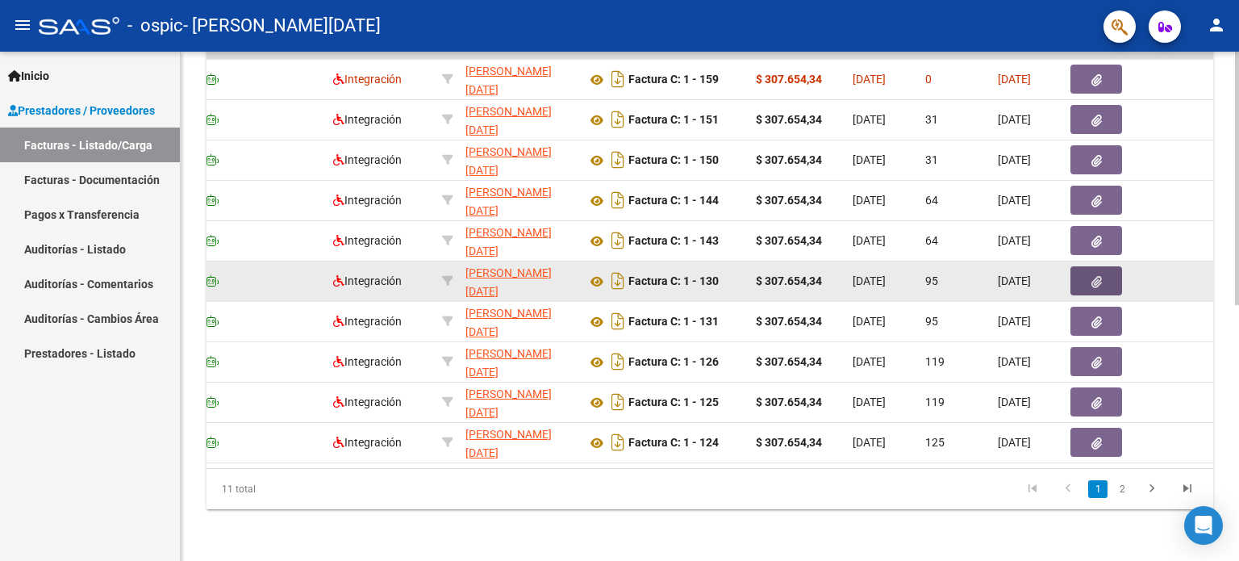
click at [1108, 267] on button "button" at bounding box center [1096, 280] width 52 height 29
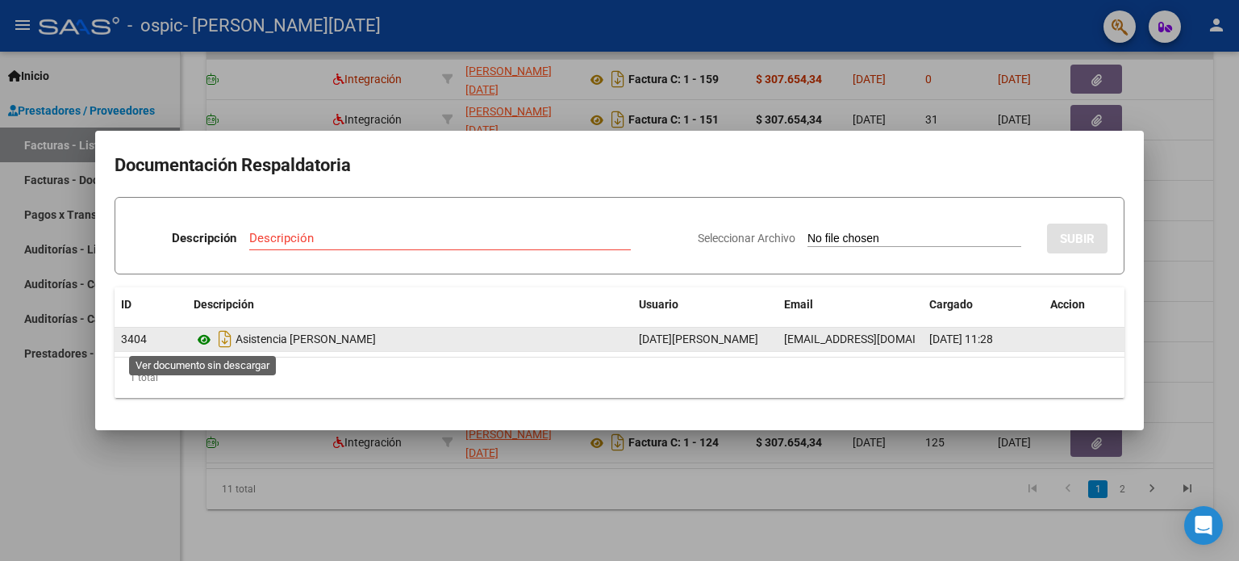
click at [198, 341] on icon at bounding box center [204, 339] width 21 height 19
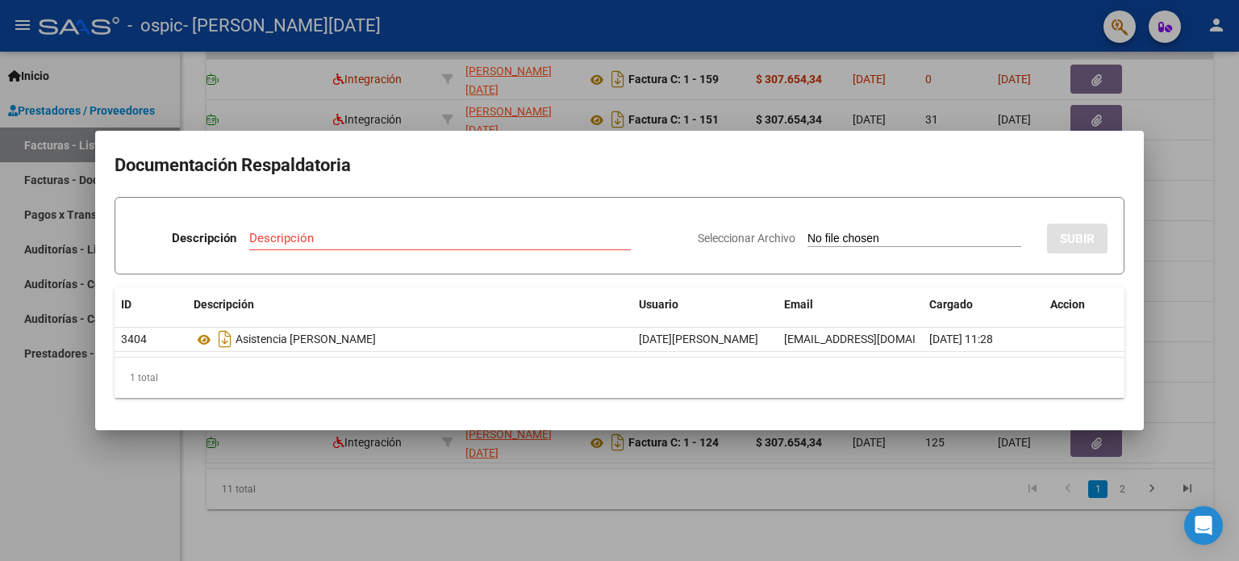
click at [1225, 144] on div at bounding box center [619, 280] width 1239 height 561
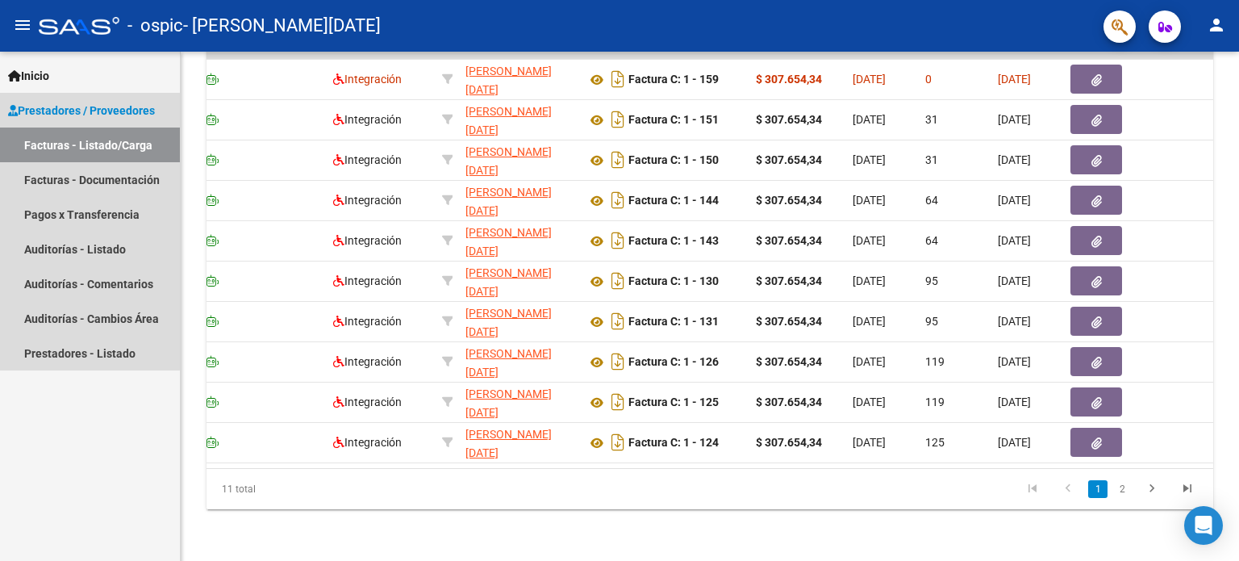
click at [77, 106] on span "Prestadores / Proveedores" at bounding box center [81, 111] width 147 height 18
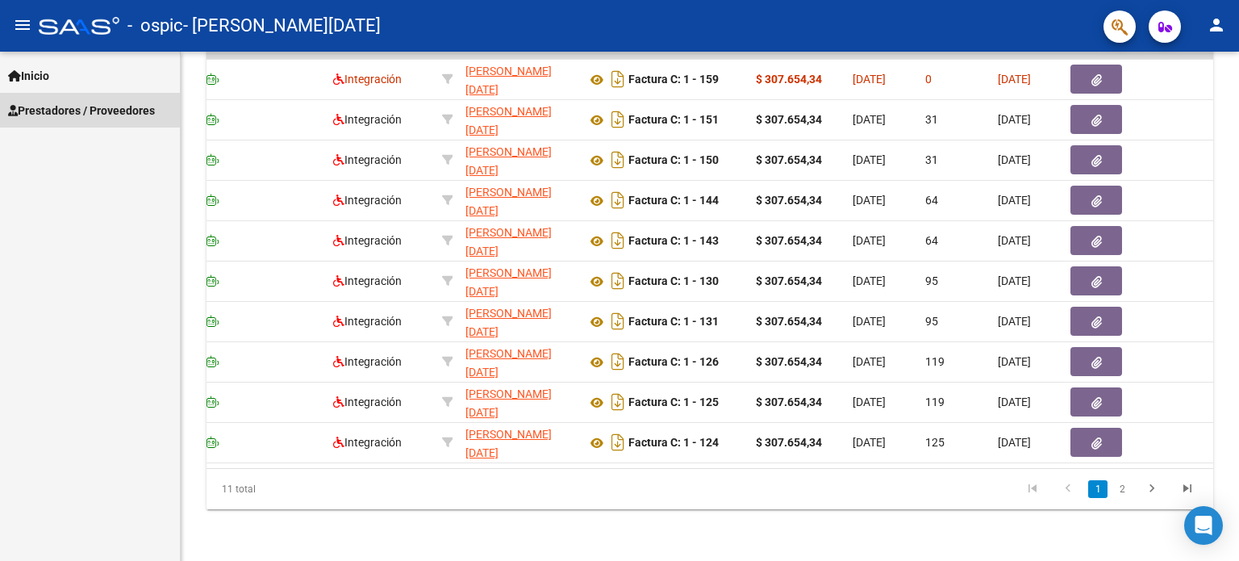
click at [76, 109] on span "Prestadores / Proveedores" at bounding box center [81, 111] width 147 height 18
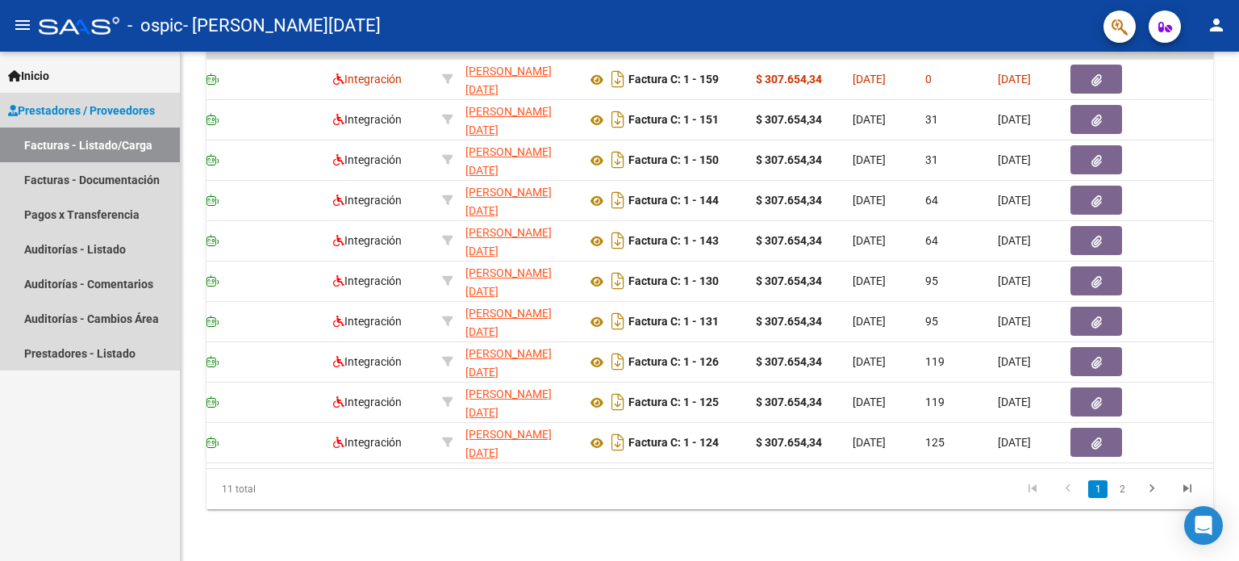
click at [69, 135] on link "Facturas - Listado/Carga" at bounding box center [90, 144] width 180 height 35
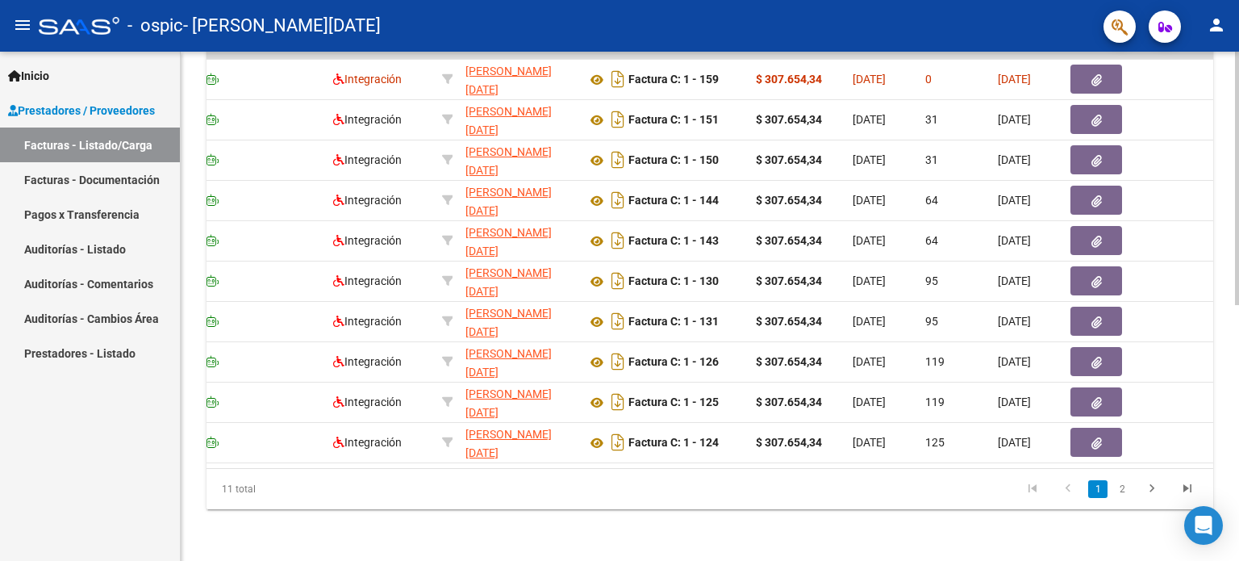
drag, startPoint x: 1225, startPoint y: 27, endPoint x: 1232, endPoint y: 64, distance: 37.0
click at [1232, 64] on div "menu - ospic - [PERSON_NAME][DATE] person Inicio Instructivos Contacto OS Prest…" at bounding box center [619, 280] width 1239 height 561
click at [1232, 64] on div "Video tutorial PRESTADORES -> Listado de CPBTs Emitidos por Prestadores / Prove…" at bounding box center [710, 54] width 1058 height 1014
drag, startPoint x: 1232, startPoint y: 64, endPoint x: 1238, endPoint y: 77, distance: 14.1
click at [1238, 77] on div "Video tutorial PRESTADORES -> Listado de CPBTs Emitidos por Prestadores / Prove…" at bounding box center [712, 54] width 1062 height 1014
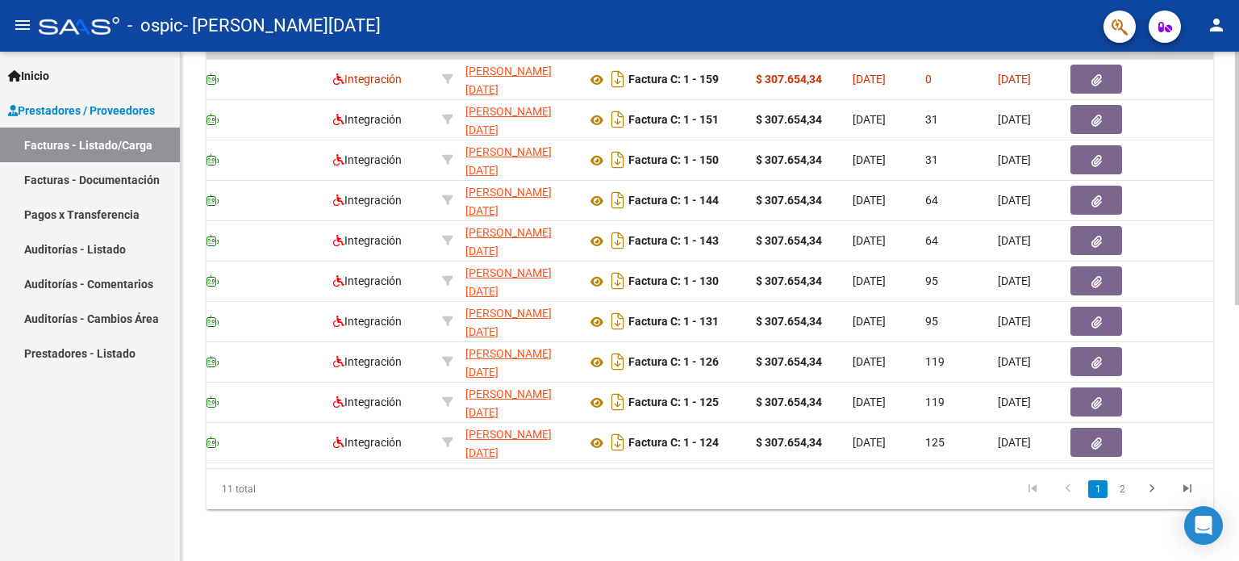
scroll to position [0, 0]
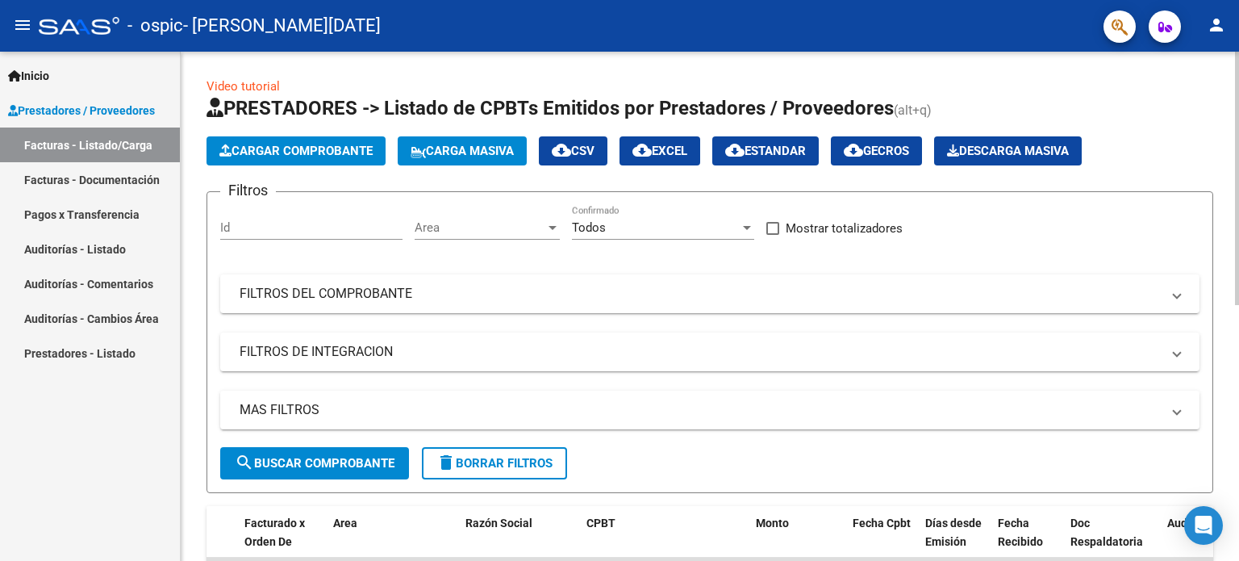
click at [1238, 77] on div at bounding box center [1237, 306] width 4 height 509
click at [1238, 77] on div at bounding box center [1237, 178] width 4 height 253
click at [356, 136] on button "Cargar Comprobante" at bounding box center [295, 150] width 179 height 29
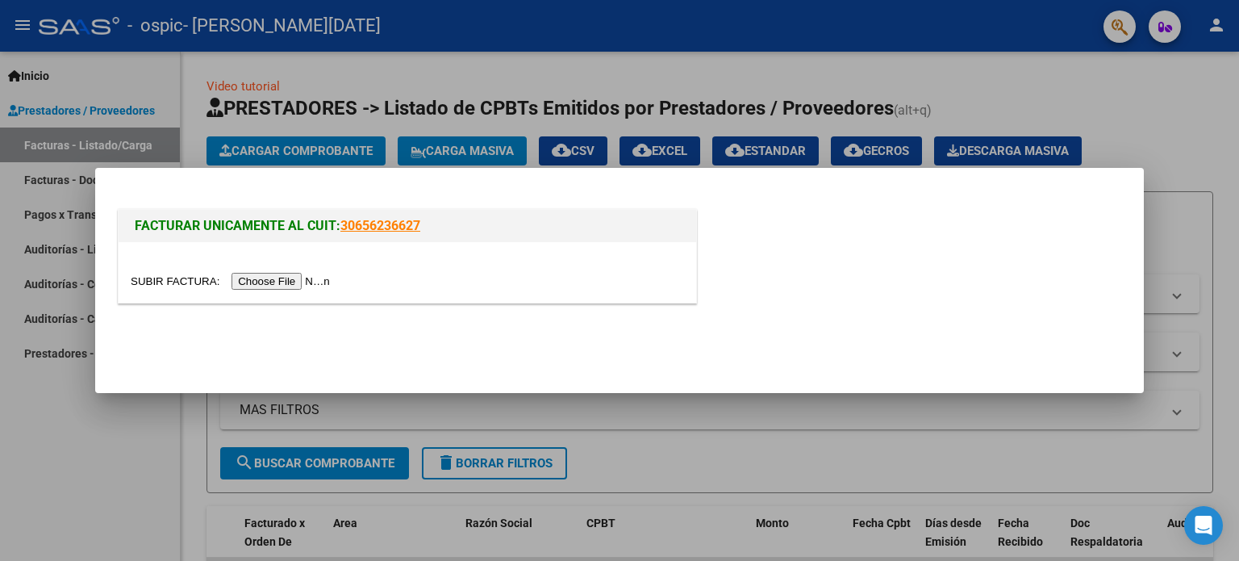
click at [289, 274] on input "file" at bounding box center [233, 281] width 204 height 17
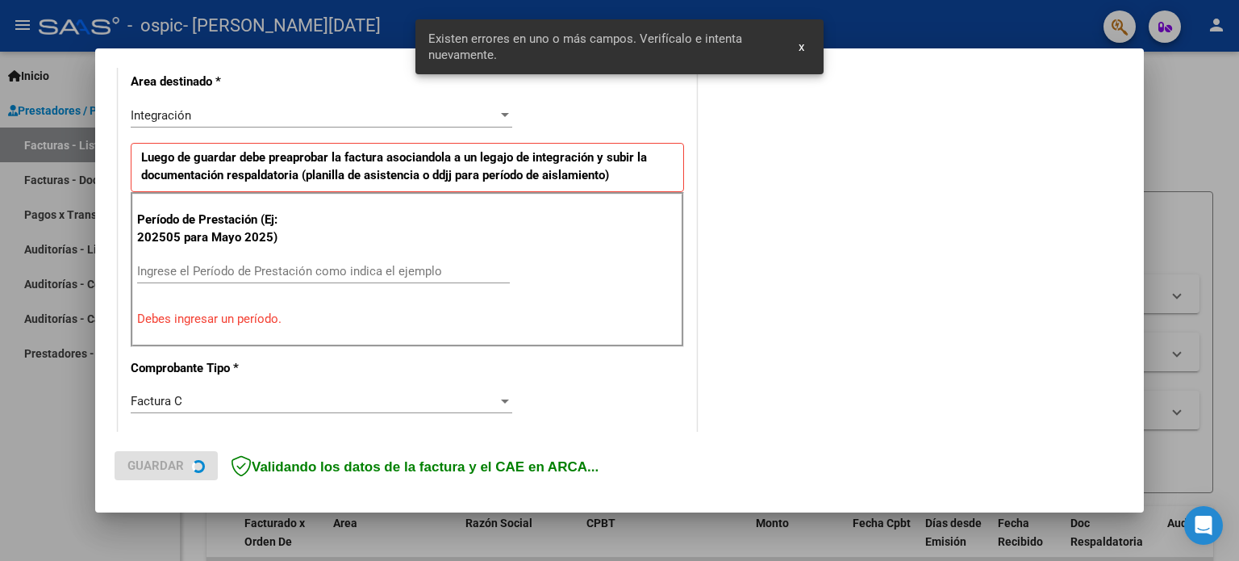
scroll to position [377, 0]
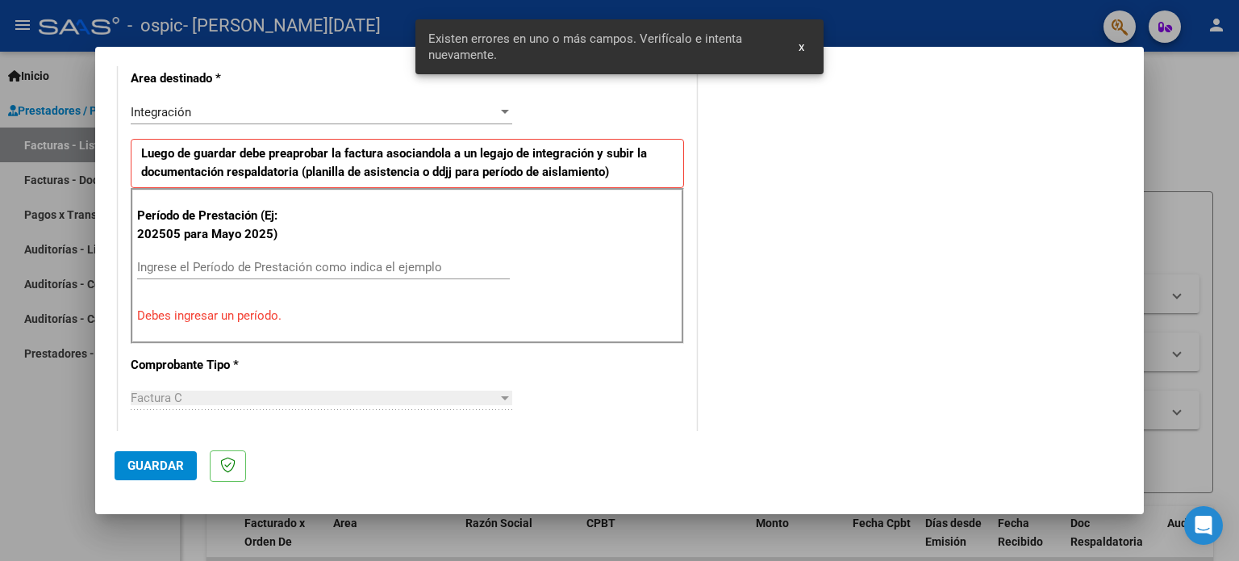
click at [805, 53] on button "x" at bounding box center [801, 46] width 31 height 29
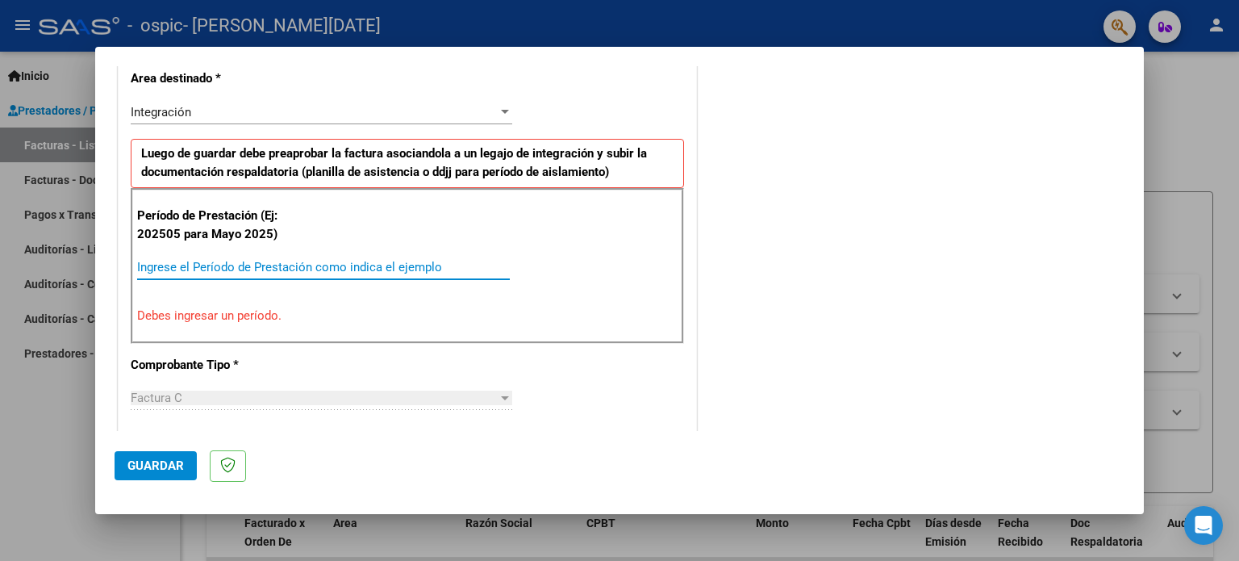
click at [306, 269] on input "Ingrese el Período de Prestación como indica el ejemplo" at bounding box center [323, 267] width 373 height 15
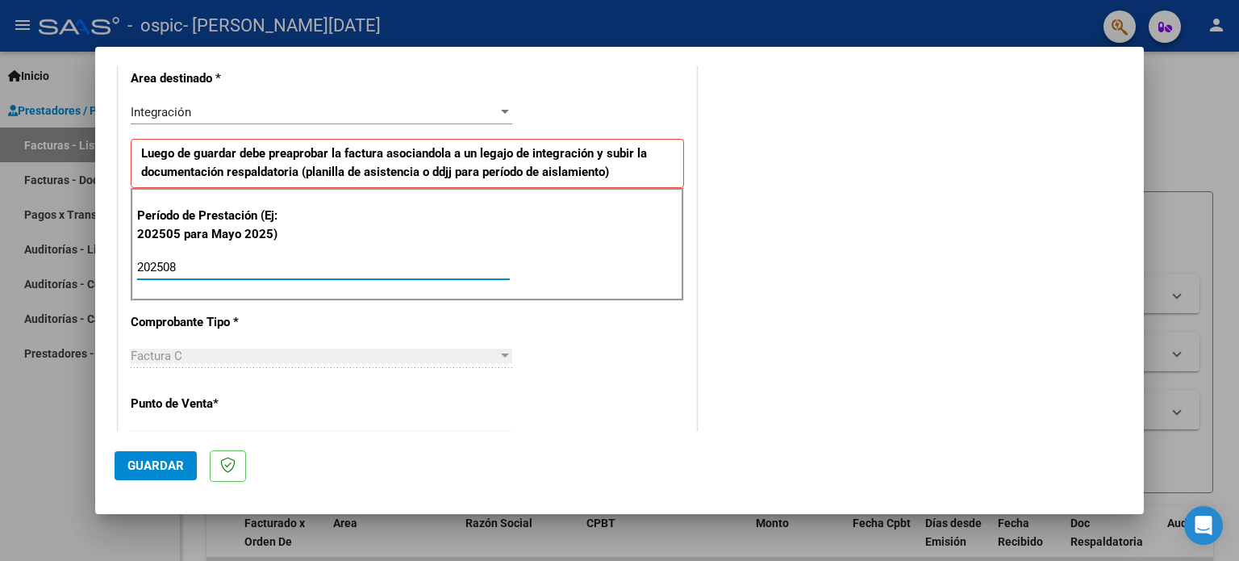
type input "202508"
click at [189, 467] on button "Guardar" at bounding box center [156, 465] width 82 height 29
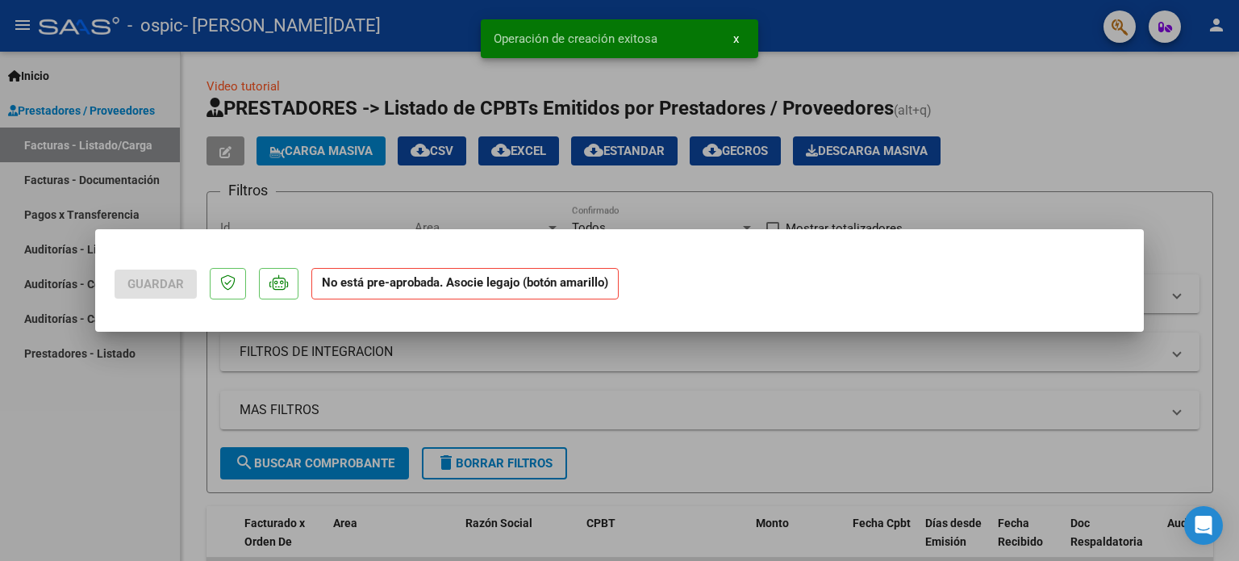
scroll to position [0, 0]
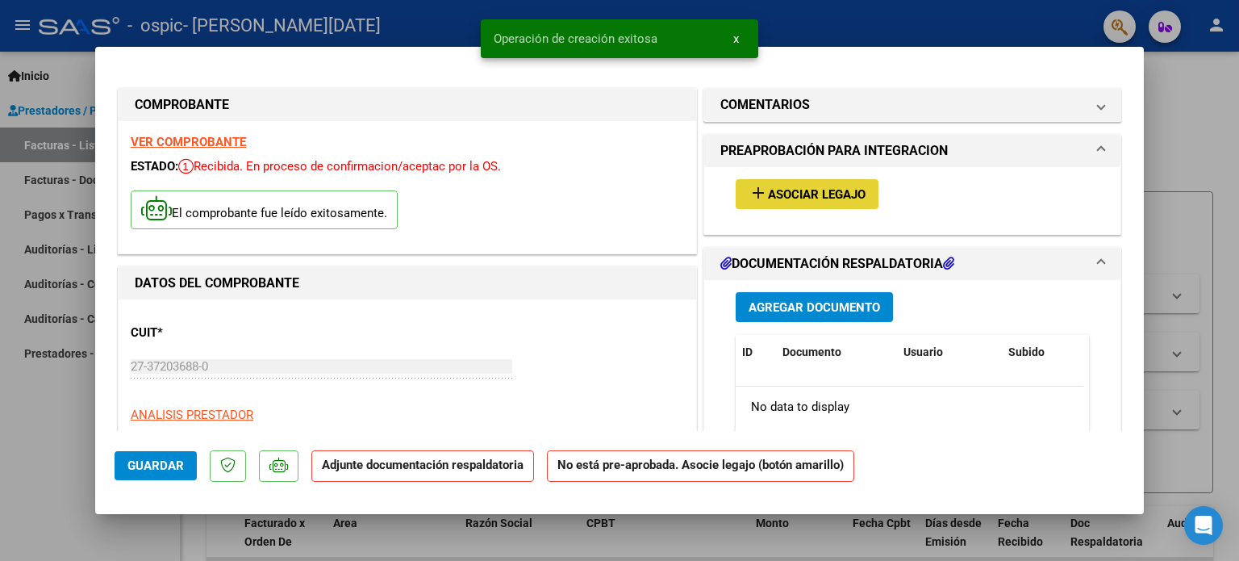
click at [806, 194] on span "Asociar Legajo" at bounding box center [817, 194] width 98 height 15
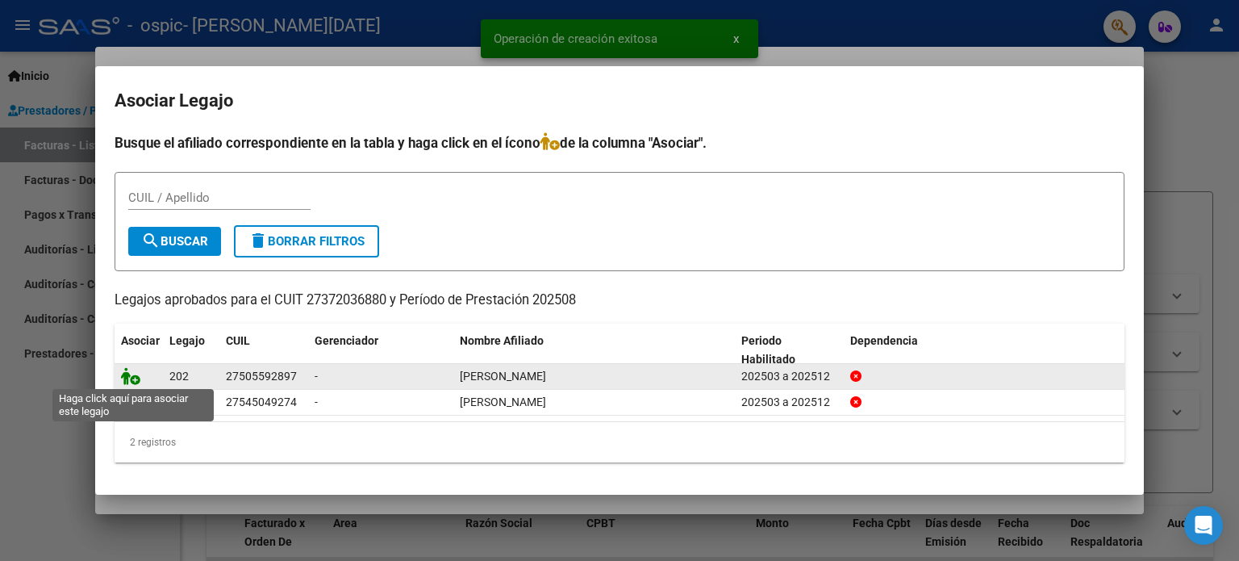
click at [132, 377] on icon at bounding box center [130, 376] width 19 height 18
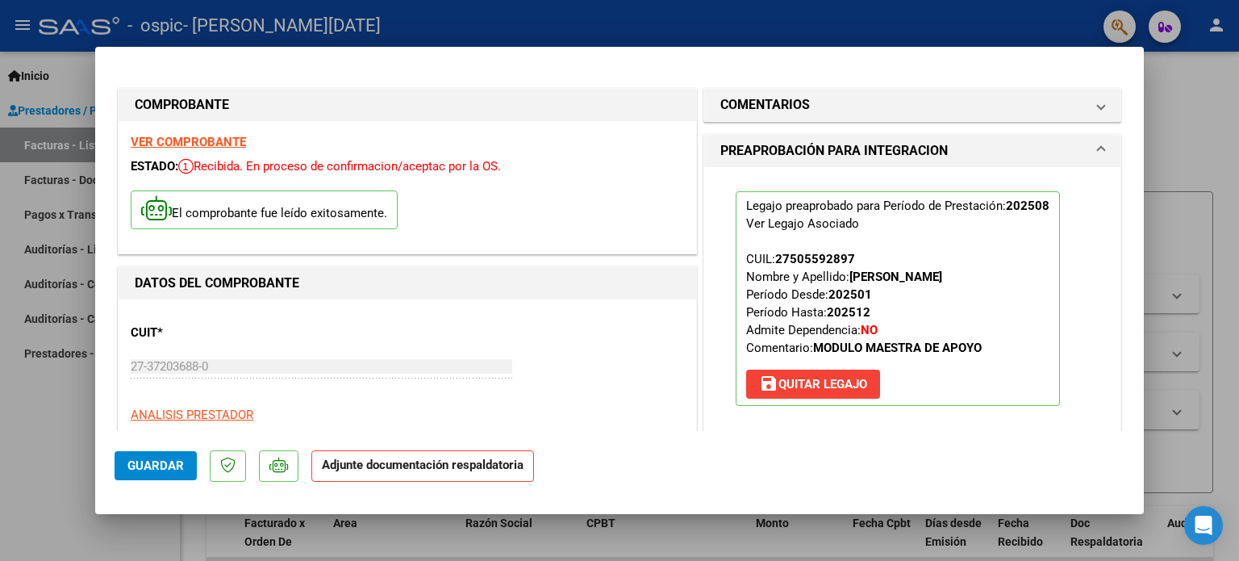
click at [1113, 335] on mat-dialog-content "COMPROBANTE VER COMPROBANTE ESTADO: Recibida. En proceso de confirmacion/acepta…" at bounding box center [619, 248] width 1049 height 365
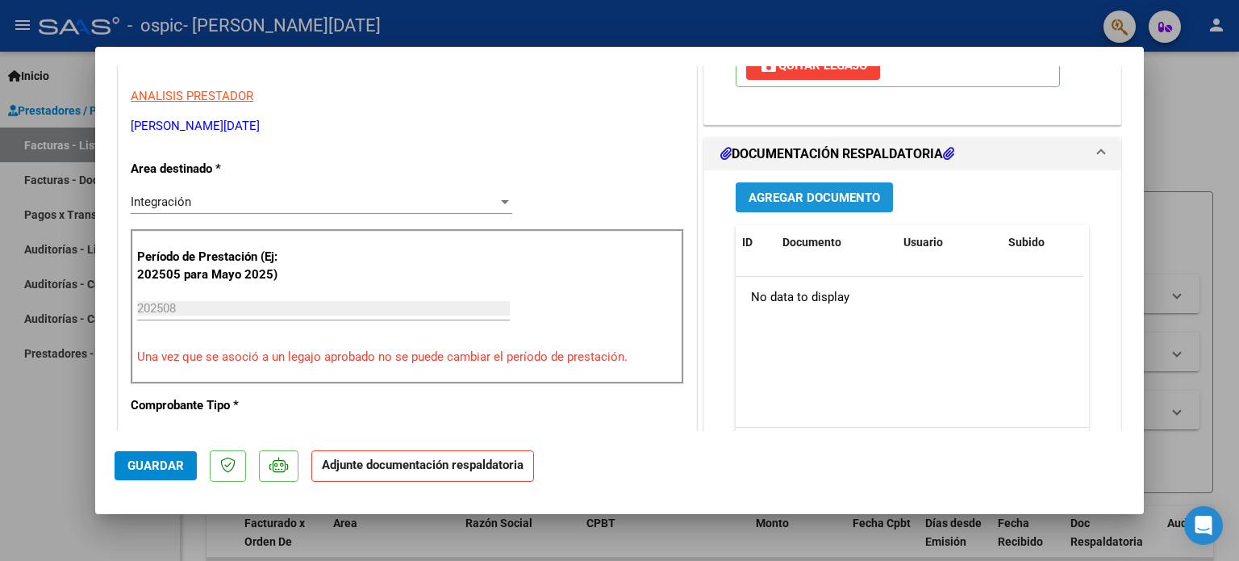
click at [838, 183] on button "Agregar Documento" at bounding box center [814, 197] width 157 height 30
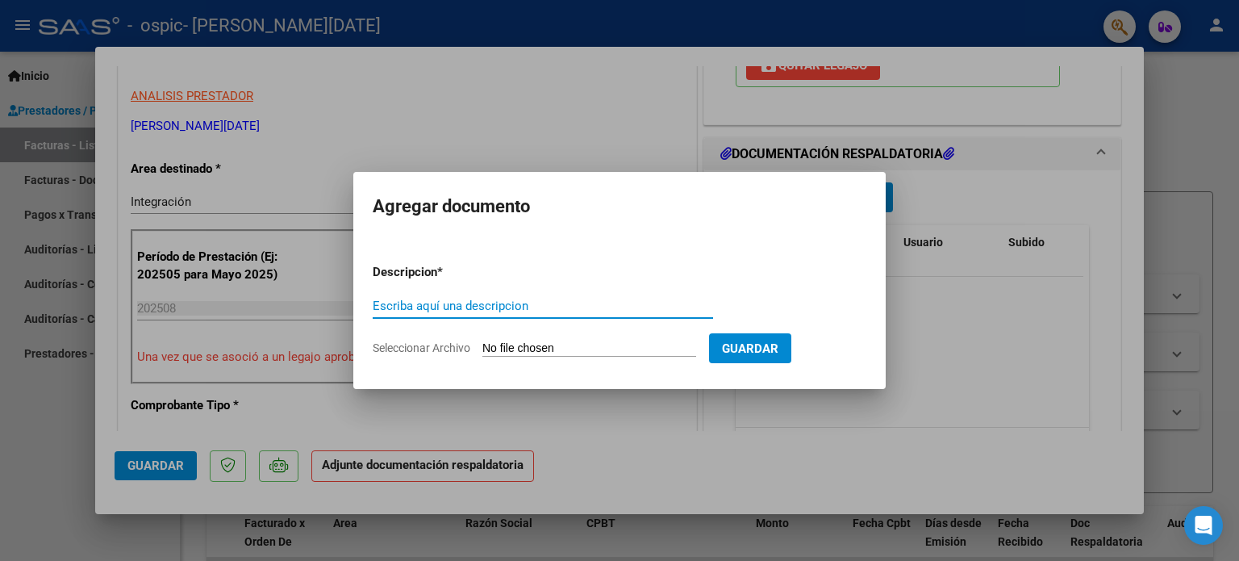
click at [594, 309] on input "Escriba aquí una descripcion" at bounding box center [543, 305] width 340 height 15
click at [581, 344] on input "Seleccionar Archivo" at bounding box center [589, 348] width 214 height 15
drag, startPoint x: 531, startPoint y: 314, endPoint x: 538, endPoint y: 306, distance: 10.3
click at [538, 306] on div "Escriba aquí una descripcion" at bounding box center [543, 306] width 340 height 24
click at [538, 306] on input "Escriba aquí una descripcion" at bounding box center [543, 305] width 340 height 15
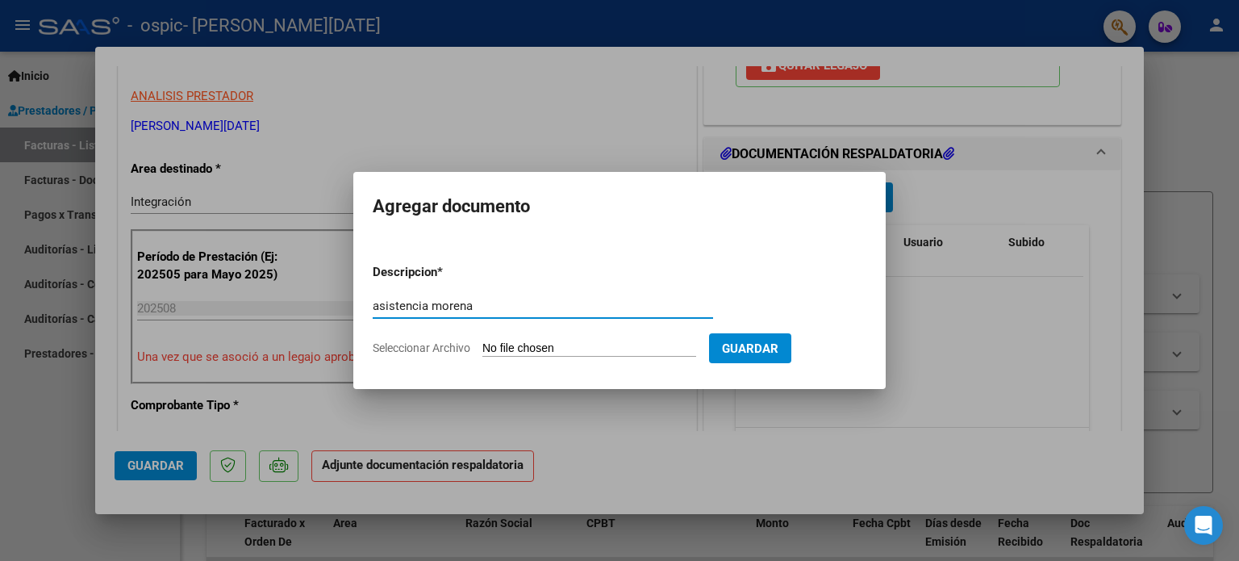
type input "asistencia morena"
click at [586, 356] on input "Seleccionar Archivo" at bounding box center [589, 348] width 214 height 15
type input "C:\fakepath\asis [PERSON_NAME].jpg"
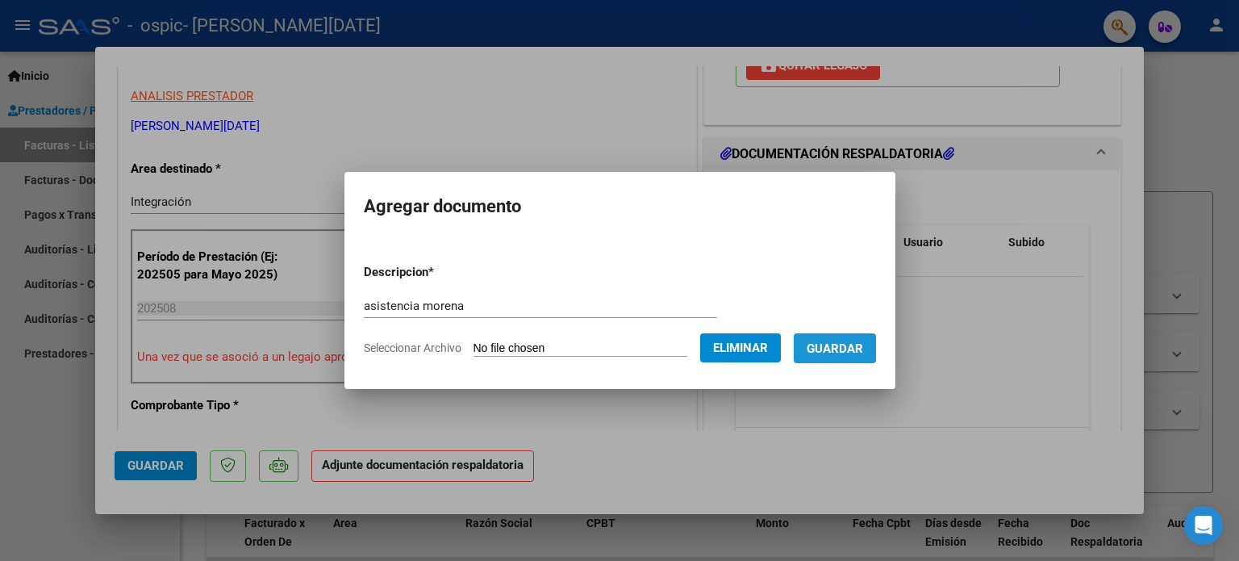
click at [852, 346] on span "Guardar" at bounding box center [835, 348] width 56 height 15
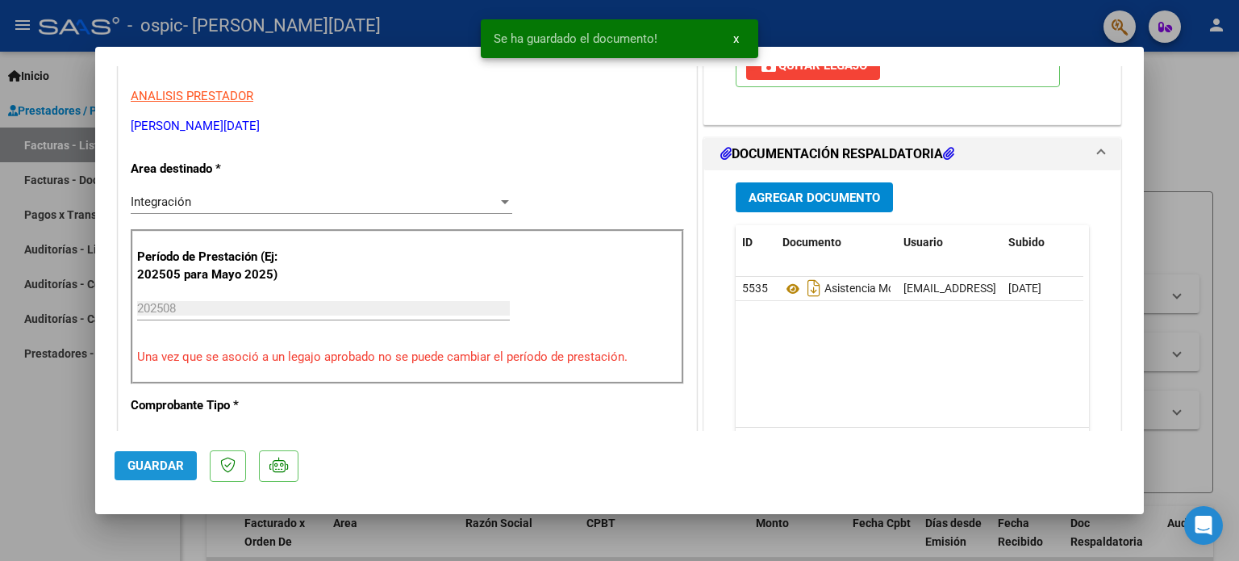
click at [155, 464] on span "Guardar" at bounding box center [155, 465] width 56 height 15
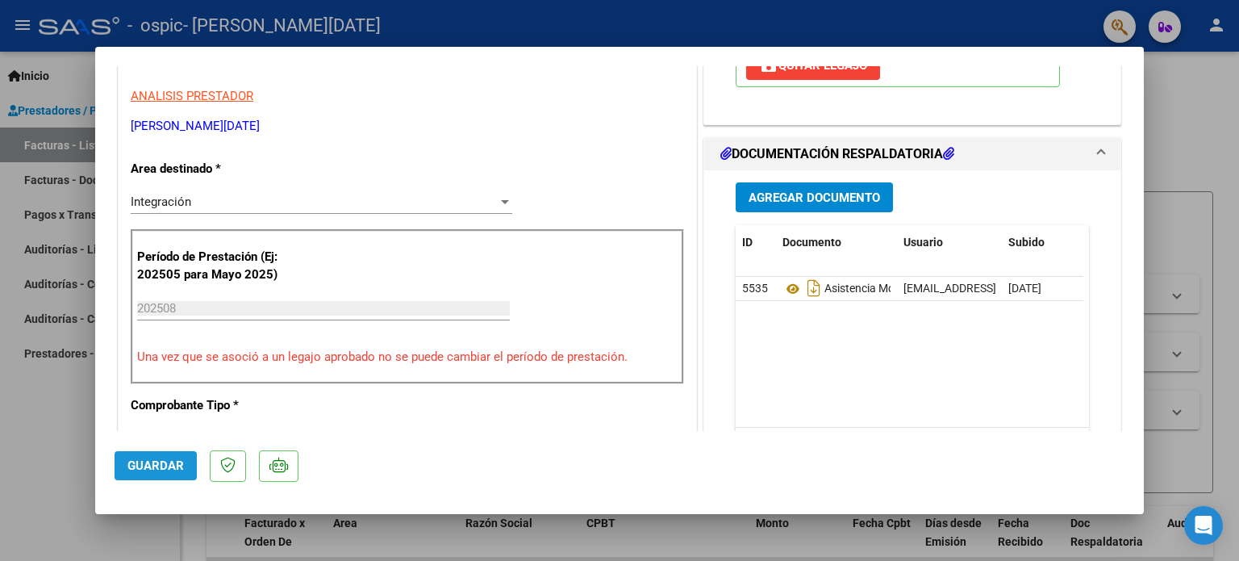
click at [148, 467] on span "Guardar" at bounding box center [155, 465] width 56 height 15
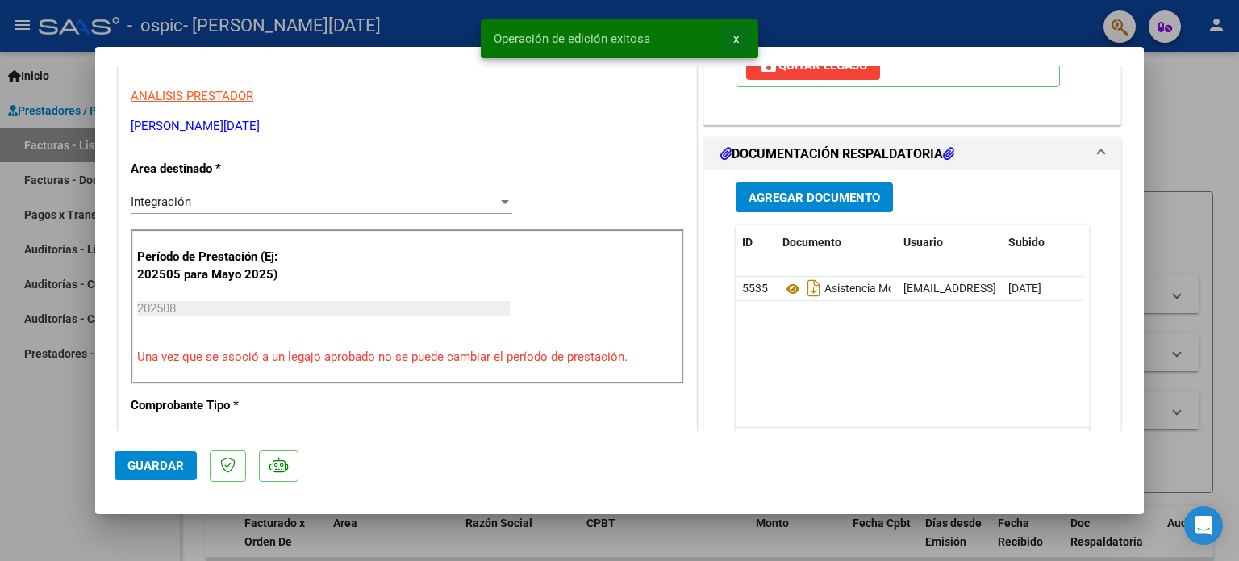
click at [736, 41] on span "x" at bounding box center [736, 38] width 6 height 15
